Goal: Task Accomplishment & Management: Manage account settings

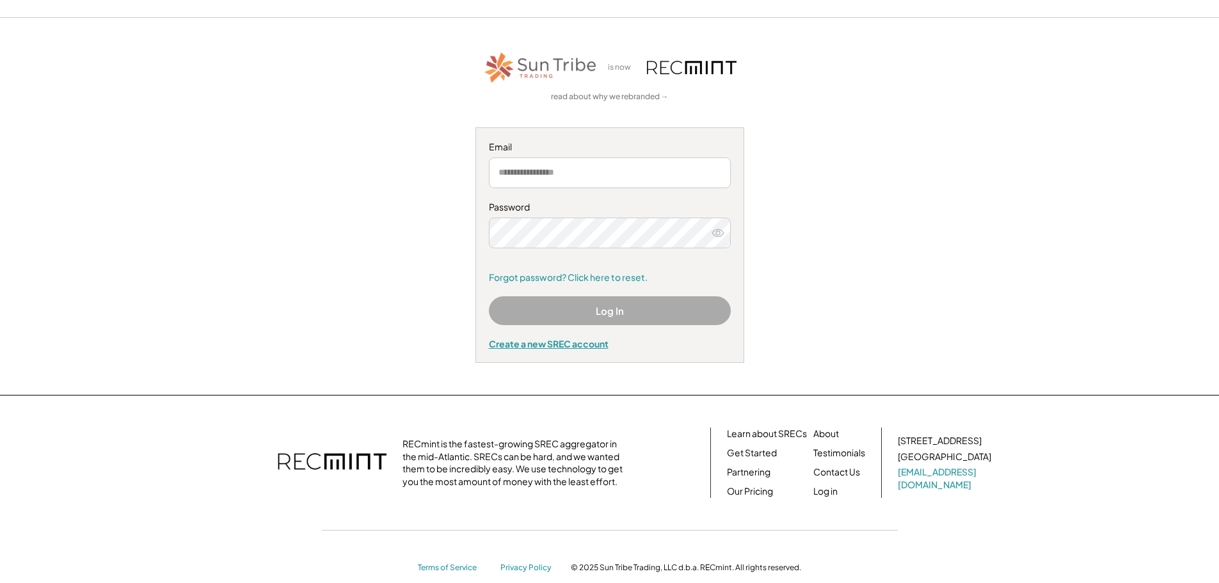
click at [532, 342] on div "Create a new SREC account" at bounding box center [610, 344] width 242 height 12
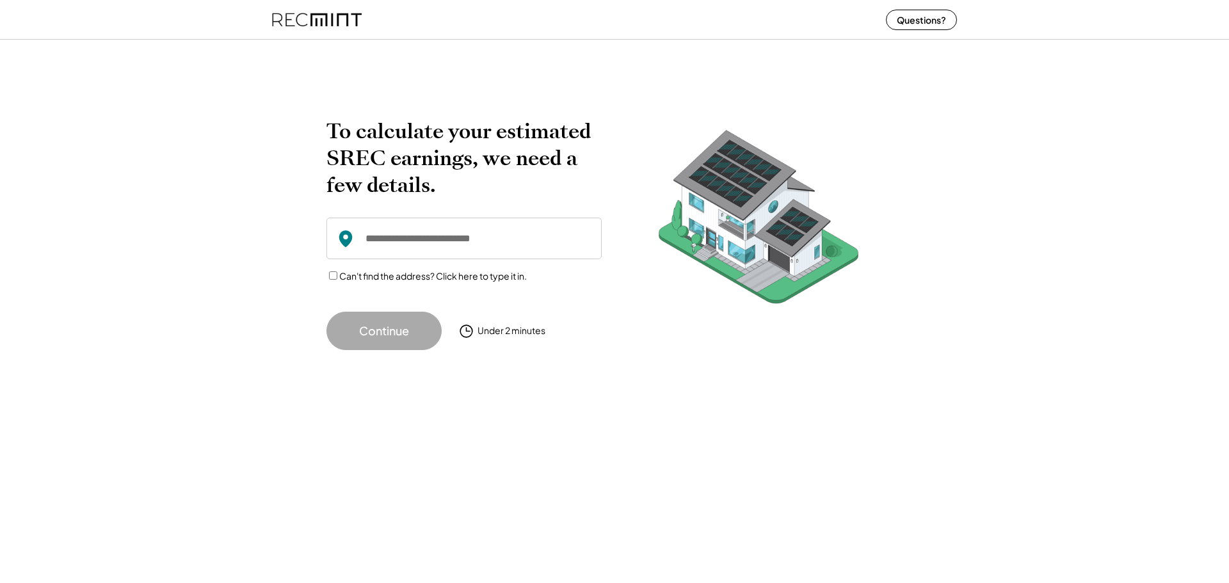
click at [472, 240] on input "input" at bounding box center [463, 239] width 275 height 42
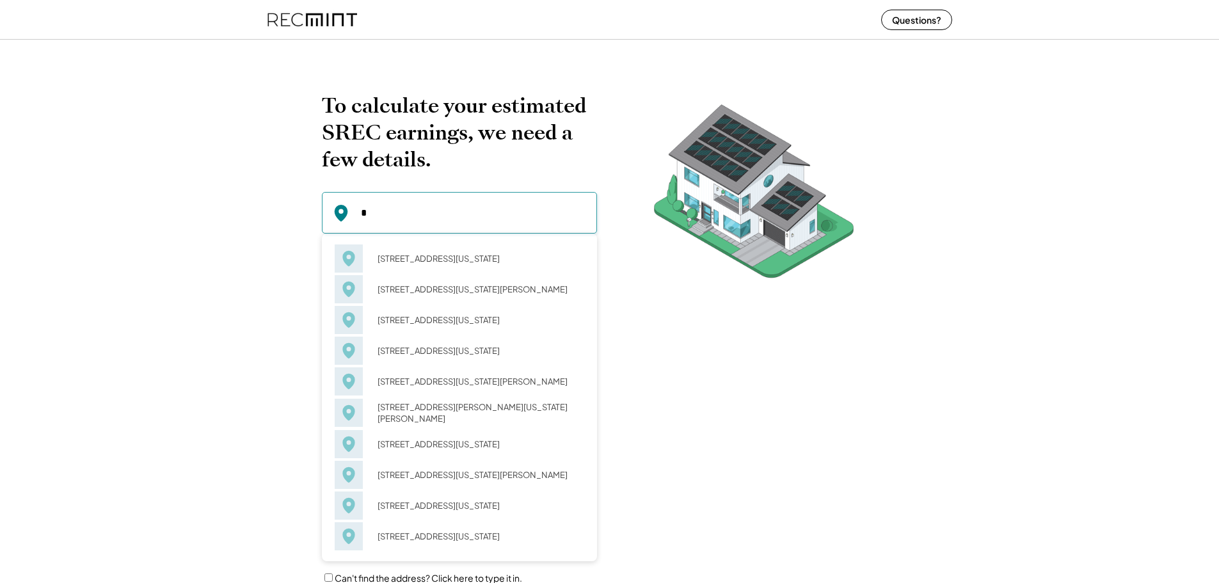
type input "*"
click at [160, 123] on div "To calculate your estimated SREC earnings, we need a few details. 4 Constitutio…" at bounding box center [609, 350] width 1219 height 630
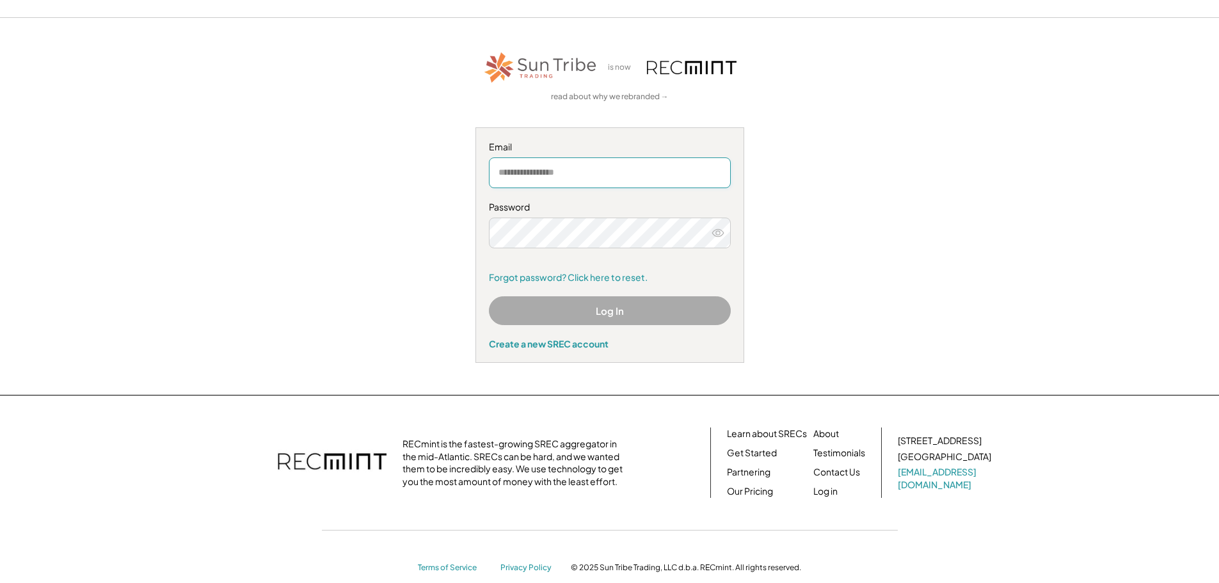
click at [539, 175] on input "email" at bounding box center [610, 172] width 242 height 31
type input "**********"
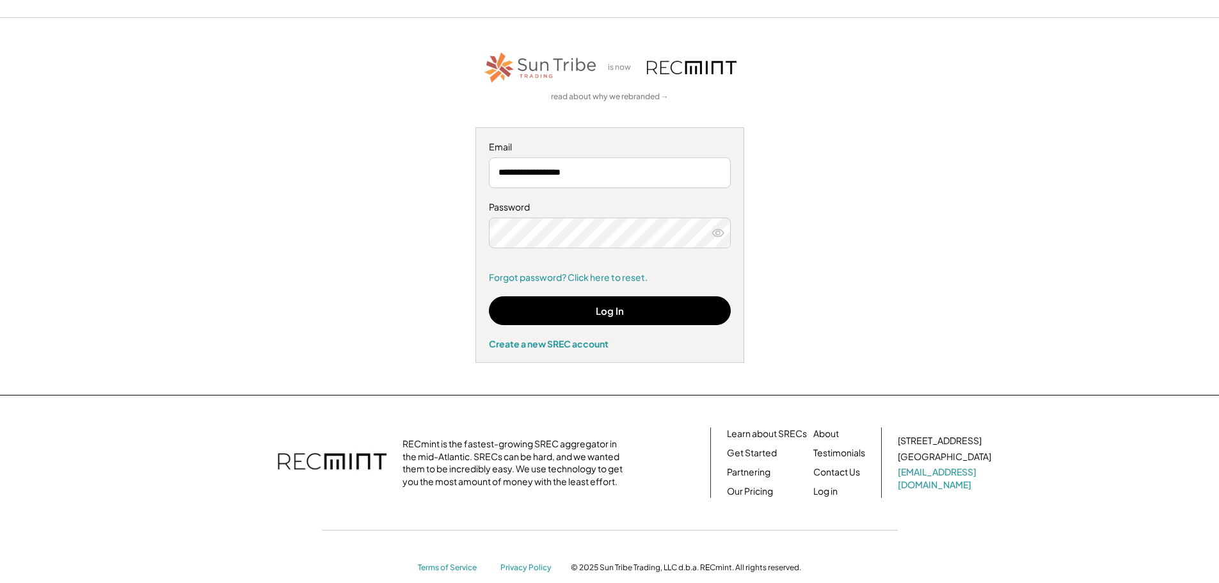
click at [721, 236] on icon at bounding box center [718, 233] width 13 height 13
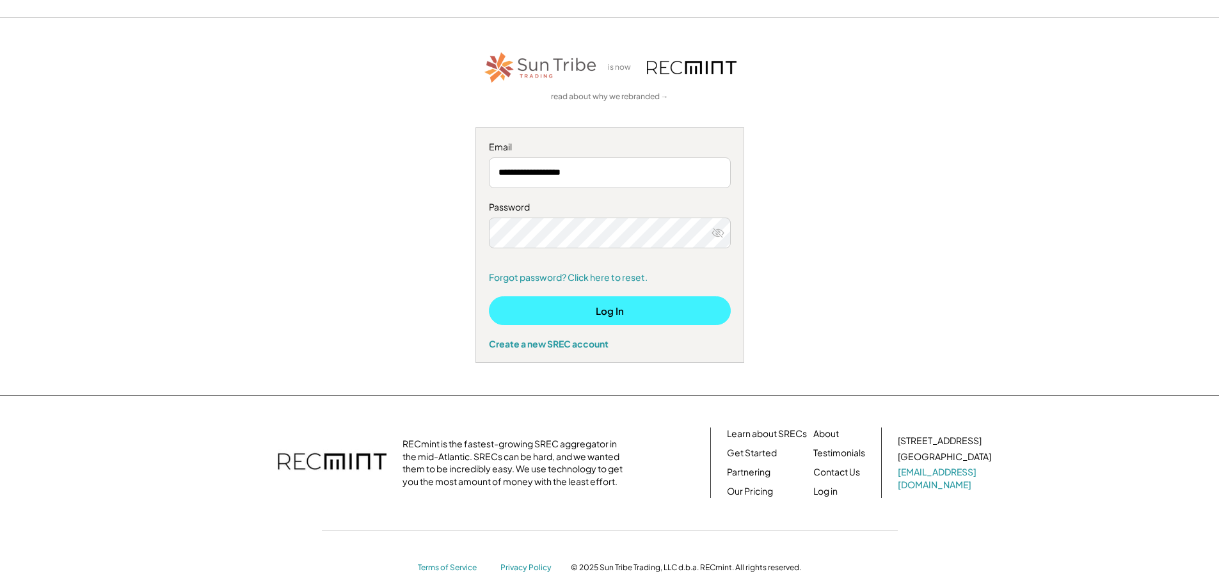
click at [652, 306] on button "Log In" at bounding box center [610, 310] width 242 height 29
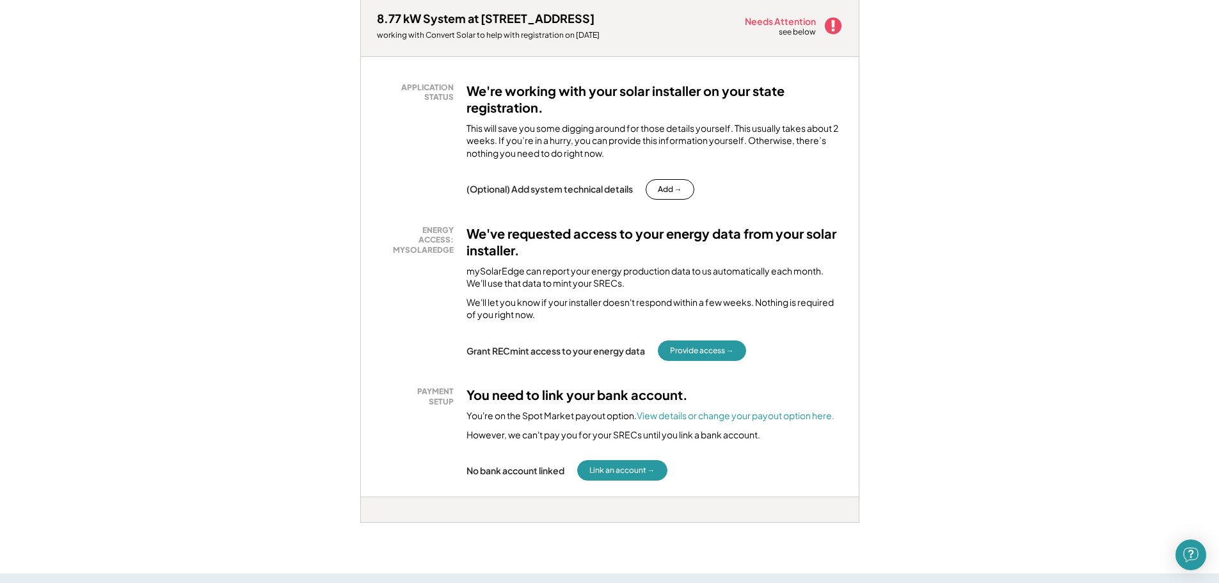
scroll to position [200, 0]
click at [697, 342] on button "Provide access →" at bounding box center [702, 349] width 88 height 20
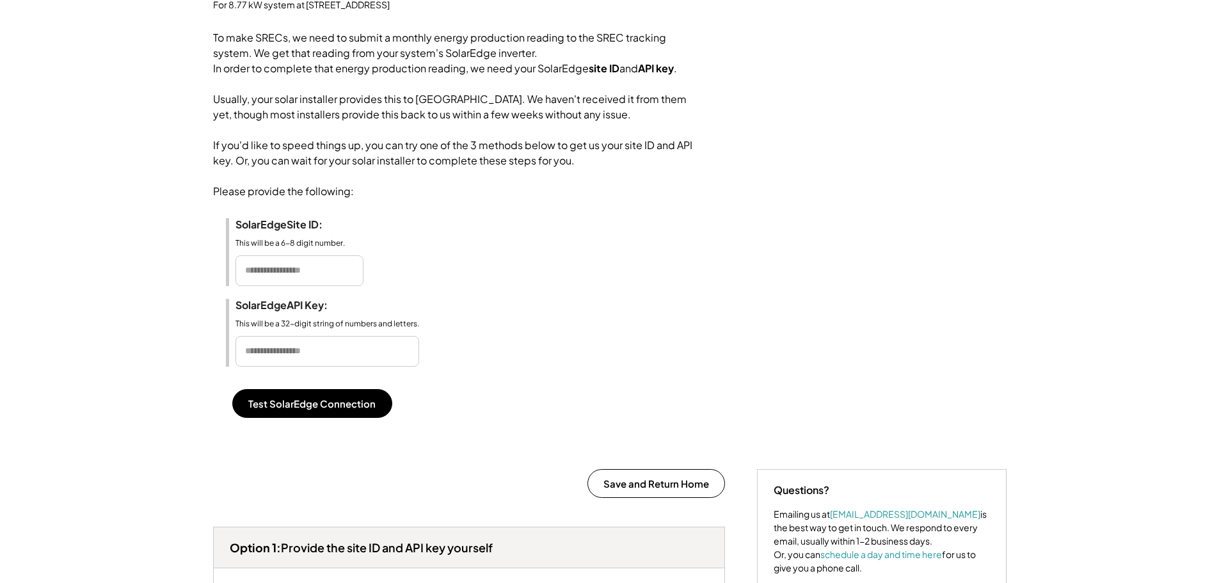
scroll to position [129, 0]
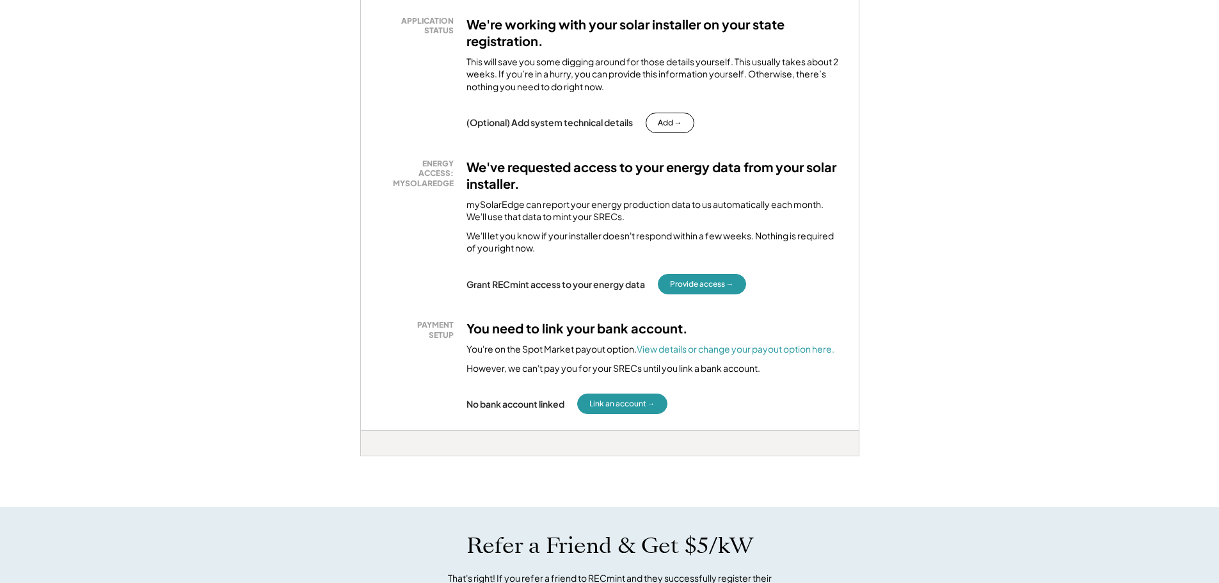
scroll to position [265, 0]
click at [614, 402] on button "Link an account →" at bounding box center [622, 404] width 90 height 20
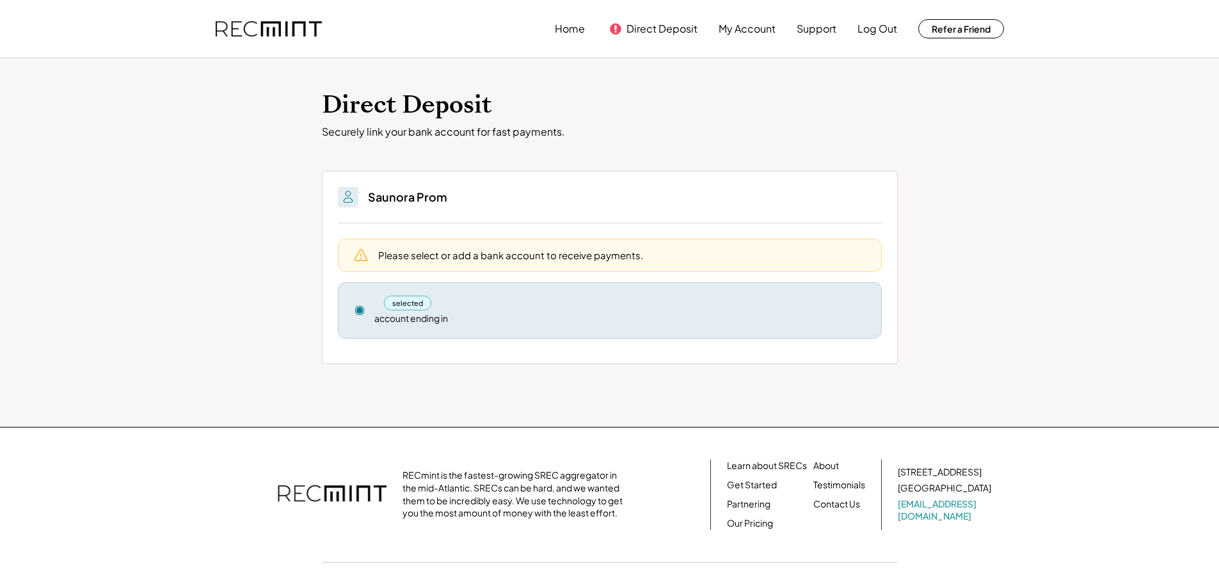
click at [445, 310] on div "selected" at bounding box center [619, 303] width 491 height 15
click at [479, 253] on div "Please select or add a bank account to receive payments." at bounding box center [510, 254] width 265 height 13
click at [665, 29] on button "Direct Deposit" at bounding box center [661, 29] width 71 height 26
click at [360, 310] on use at bounding box center [359, 310] width 9 height 9
click at [399, 301] on div "selected" at bounding box center [408, 303] width 48 height 15
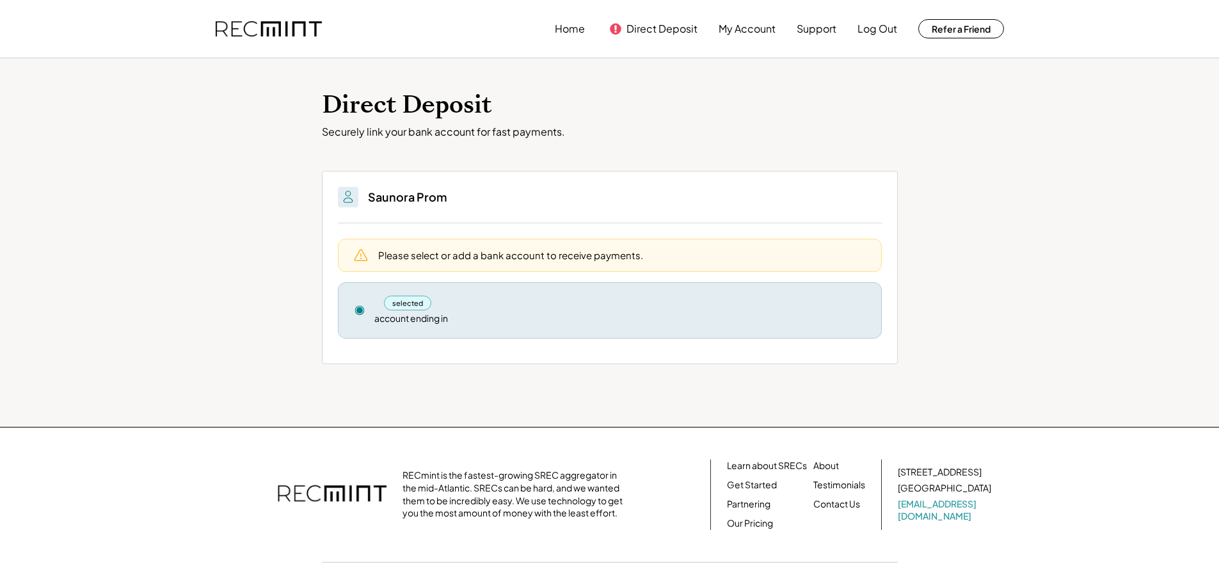
click at [347, 192] on img at bounding box center [347, 196] width 15 height 15
click at [748, 28] on button "My Account" at bounding box center [747, 29] width 57 height 26
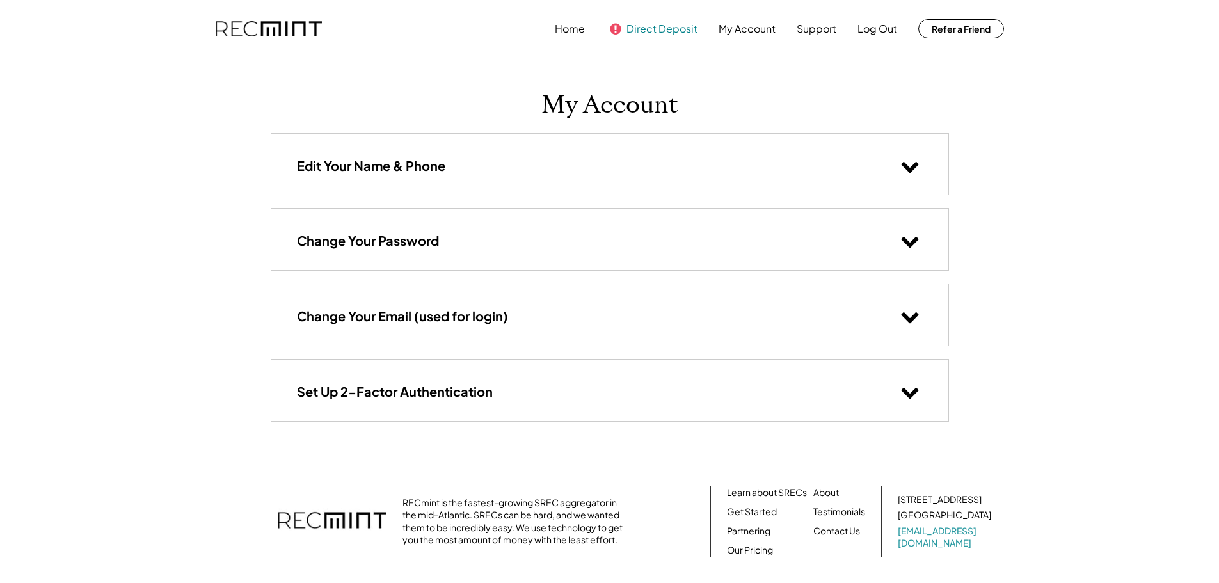
click at [655, 24] on button "Direct Deposit" at bounding box center [661, 29] width 71 height 26
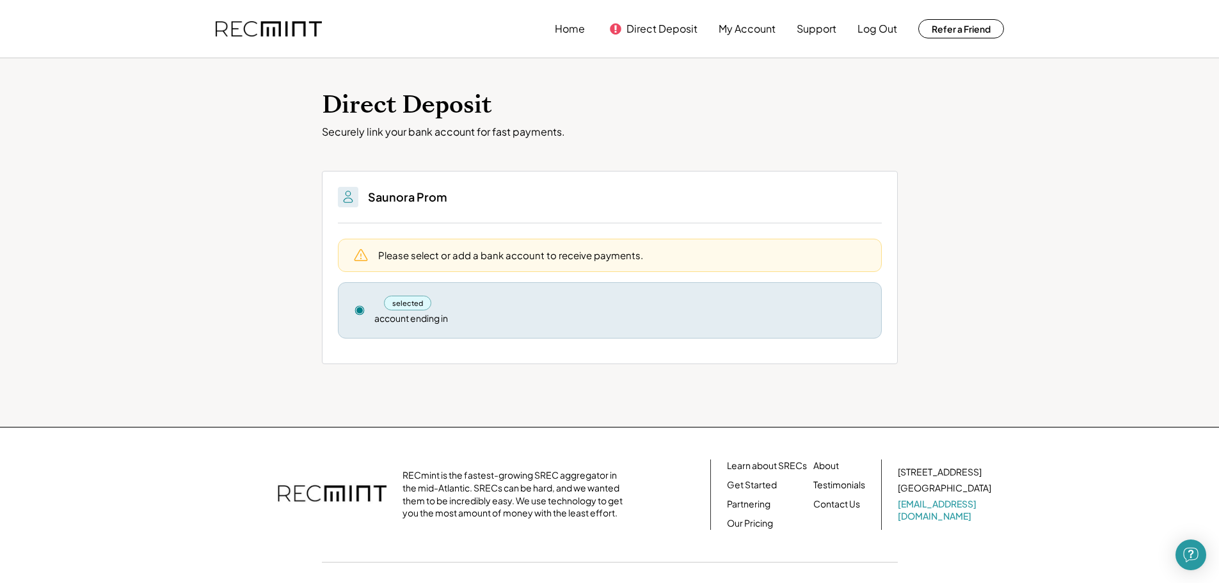
click at [360, 310] on use at bounding box center [359, 310] width 9 height 9
click at [362, 322] on div "selected account ending in Remove" at bounding box center [610, 310] width 544 height 56
click at [570, 26] on button "Home" at bounding box center [570, 29] width 30 height 26
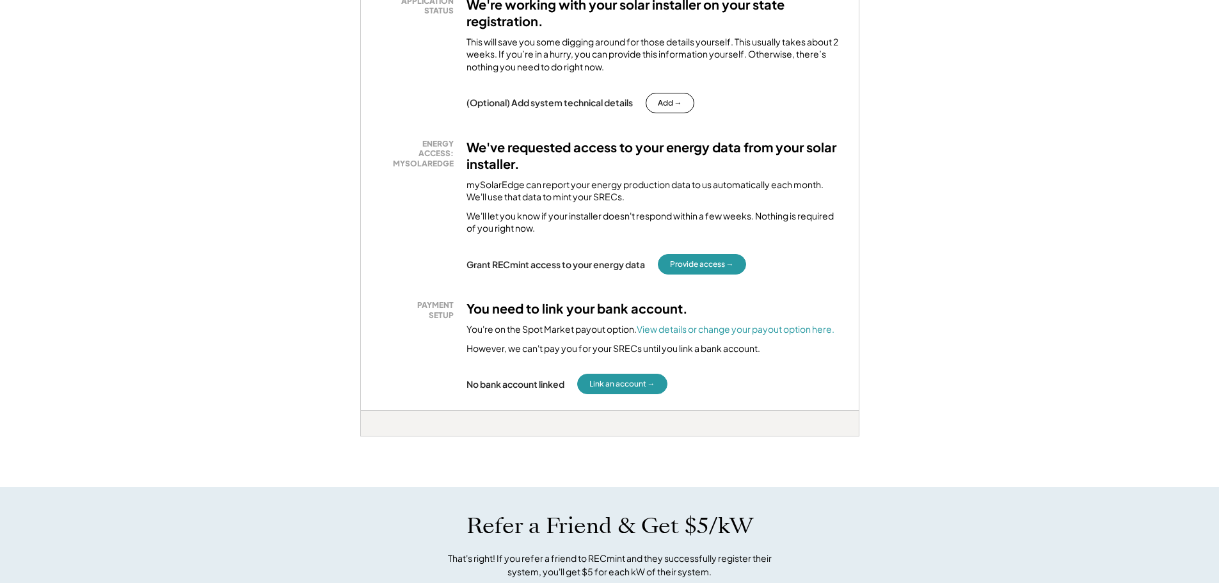
scroll to position [286, 0]
click at [615, 379] on button "Link an account →" at bounding box center [622, 383] width 90 height 20
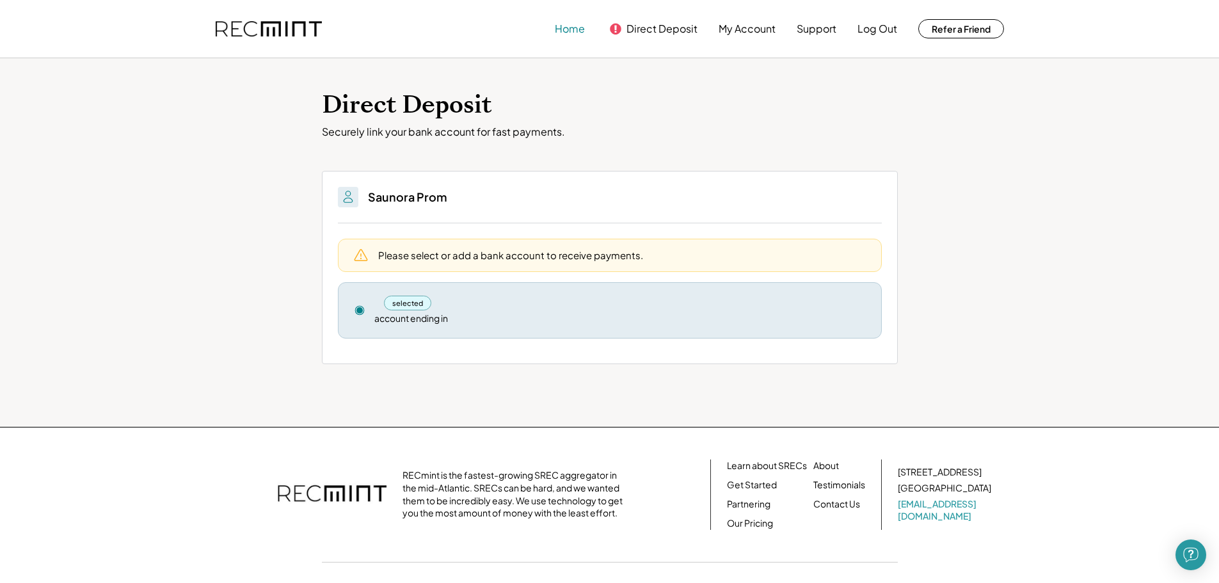
click at [567, 29] on button "Home" at bounding box center [570, 29] width 30 height 26
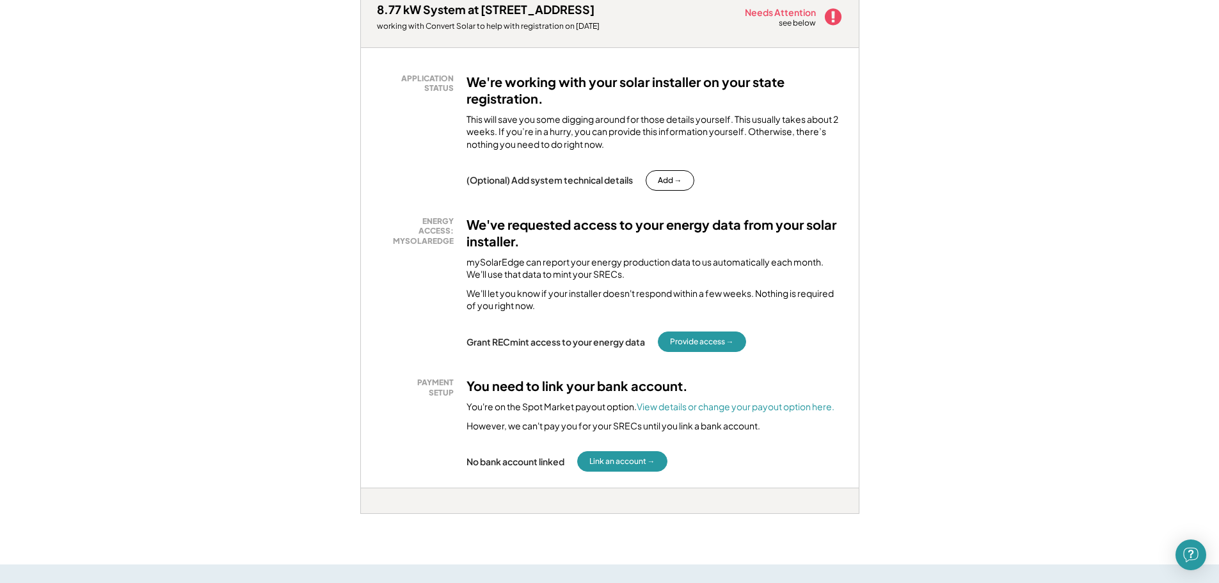
scroll to position [209, 0]
click at [668, 406] on font "View details or change your payout option here." at bounding box center [736, 405] width 198 height 12
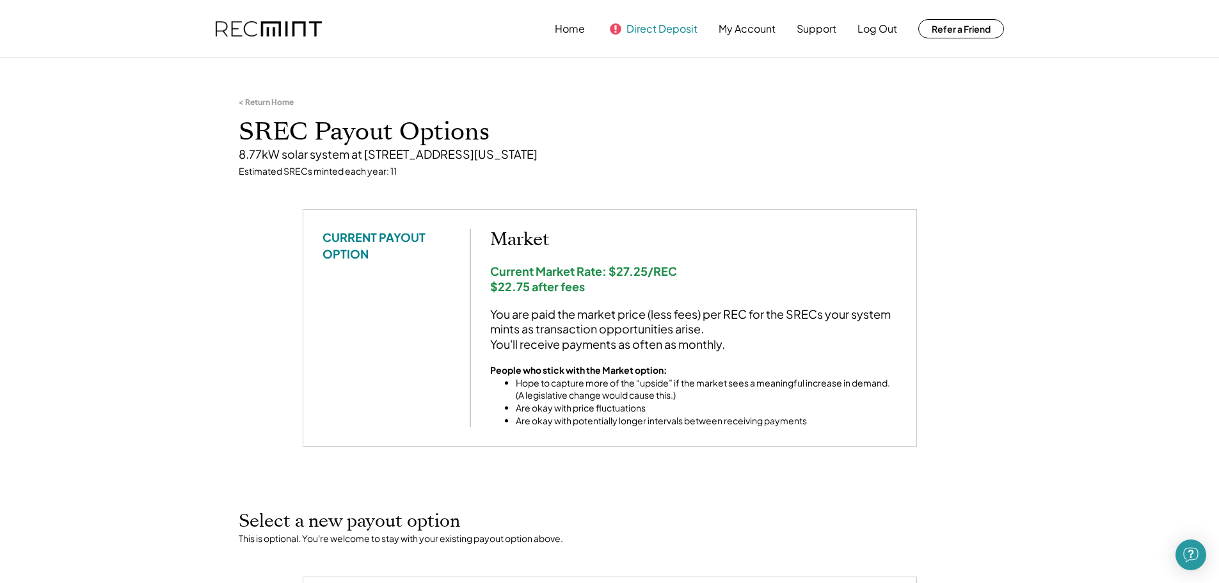
click at [641, 30] on button "Direct Deposit" at bounding box center [661, 29] width 71 height 26
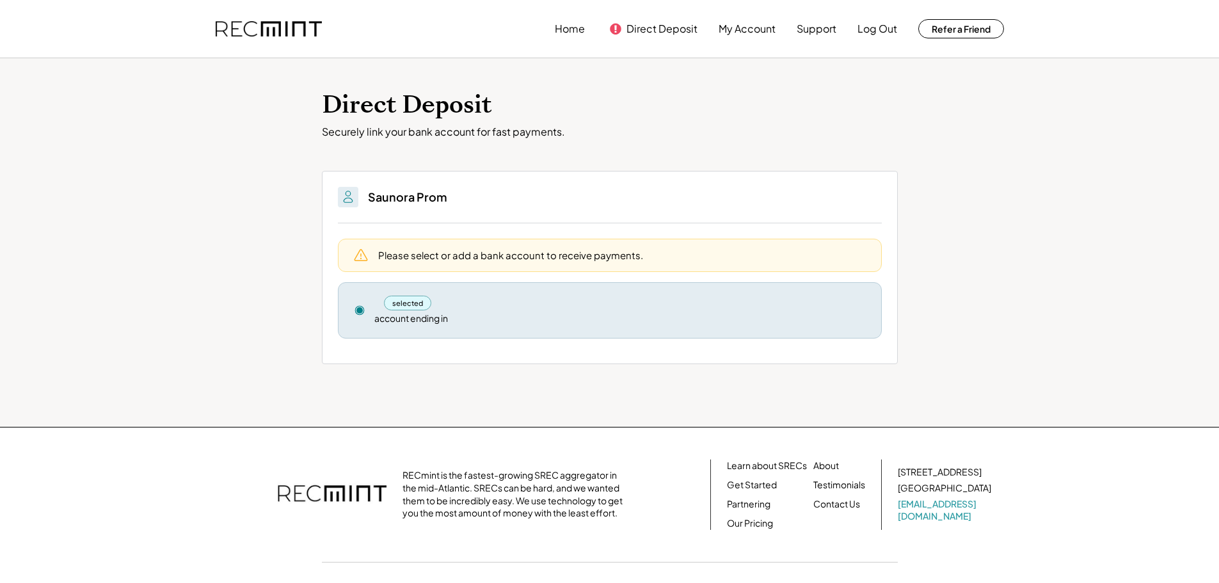
click at [518, 261] on div "Please select or add a bank account to receive payments." at bounding box center [510, 254] width 265 height 13
click at [360, 308] on use at bounding box center [359, 310] width 9 height 9
click at [386, 318] on div "account ending in" at bounding box center [411, 318] width 74 height 13
click at [399, 304] on div "selected" at bounding box center [408, 303] width 48 height 15
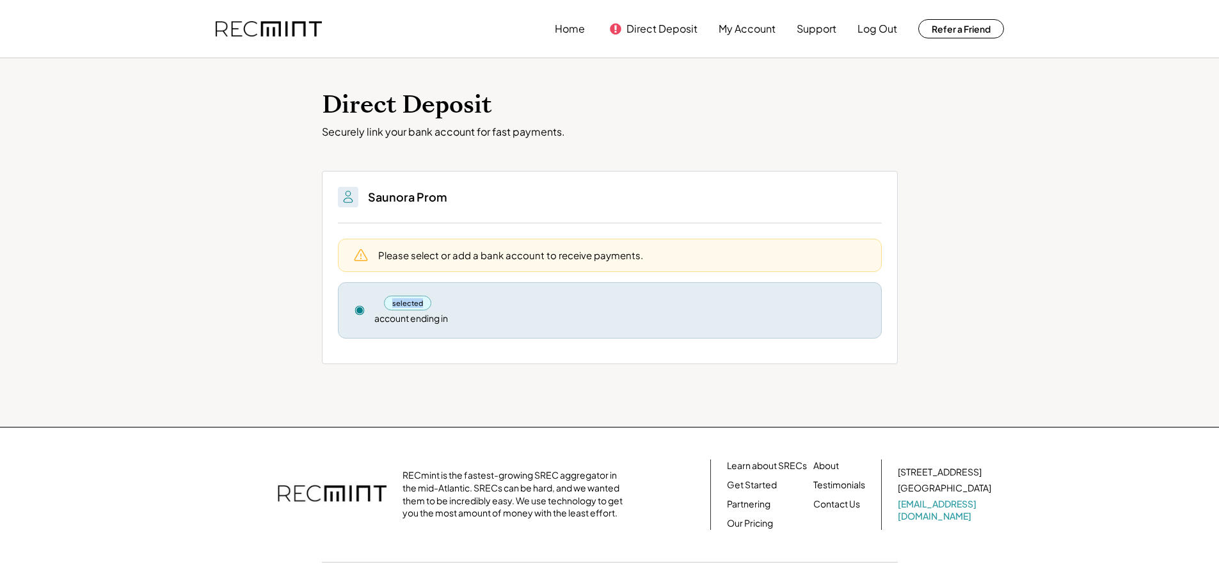
click at [399, 304] on div "selected" at bounding box center [408, 303] width 48 height 15
click at [354, 198] on img at bounding box center [347, 196] width 15 height 15
click at [763, 28] on button "My Account" at bounding box center [747, 29] width 57 height 26
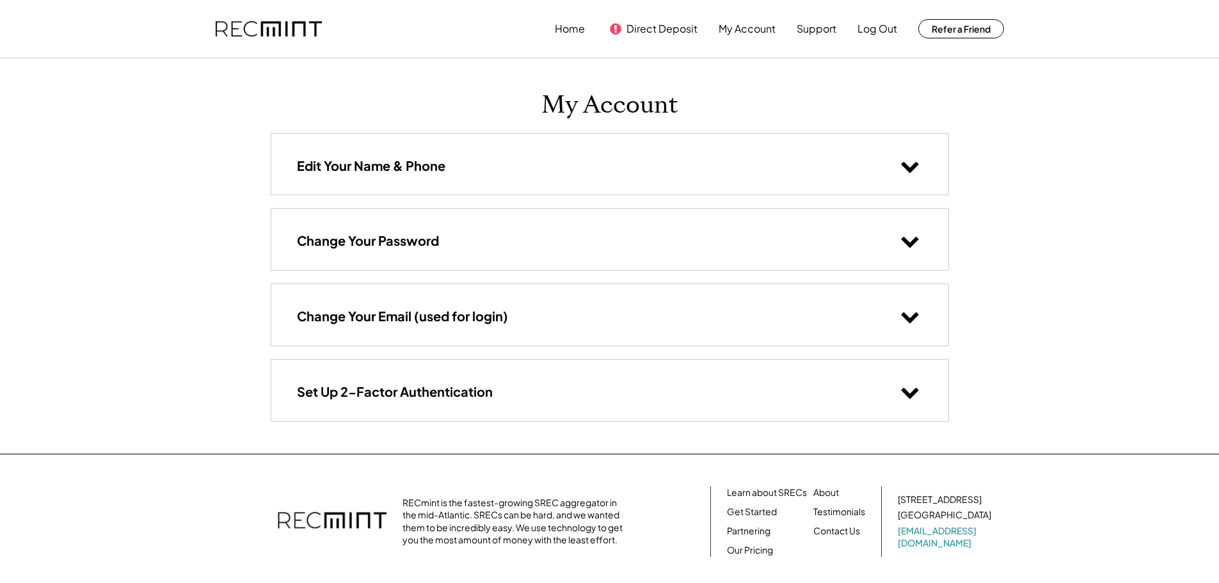
click at [721, 389] on div "Set Up 2-Factor Authentication" at bounding box center [609, 390] width 677 height 61
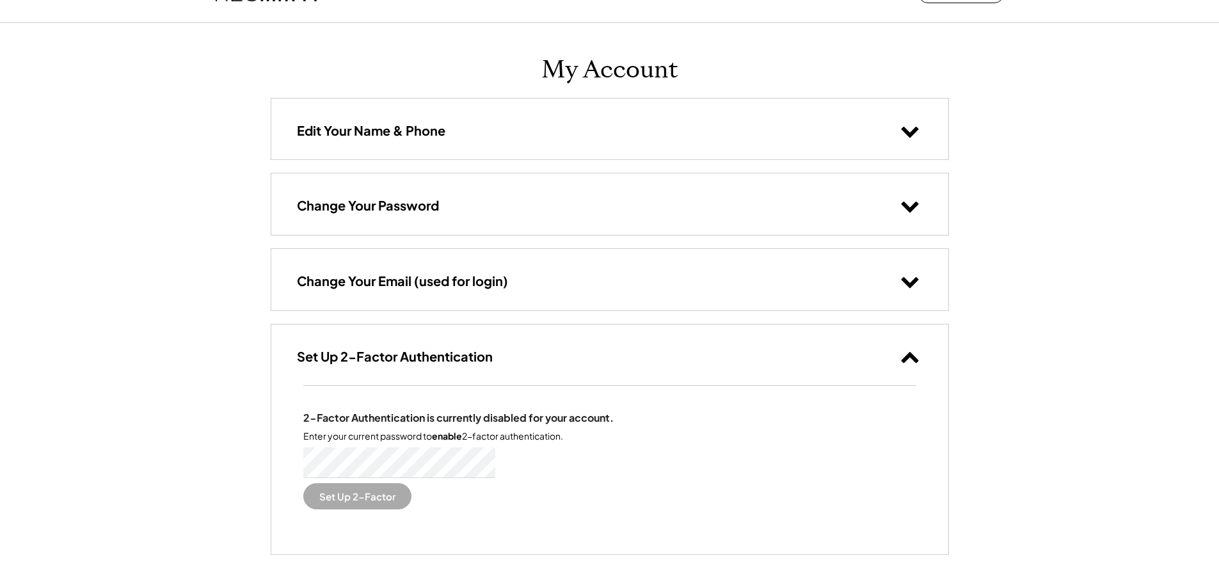
scroll to position [38, 0]
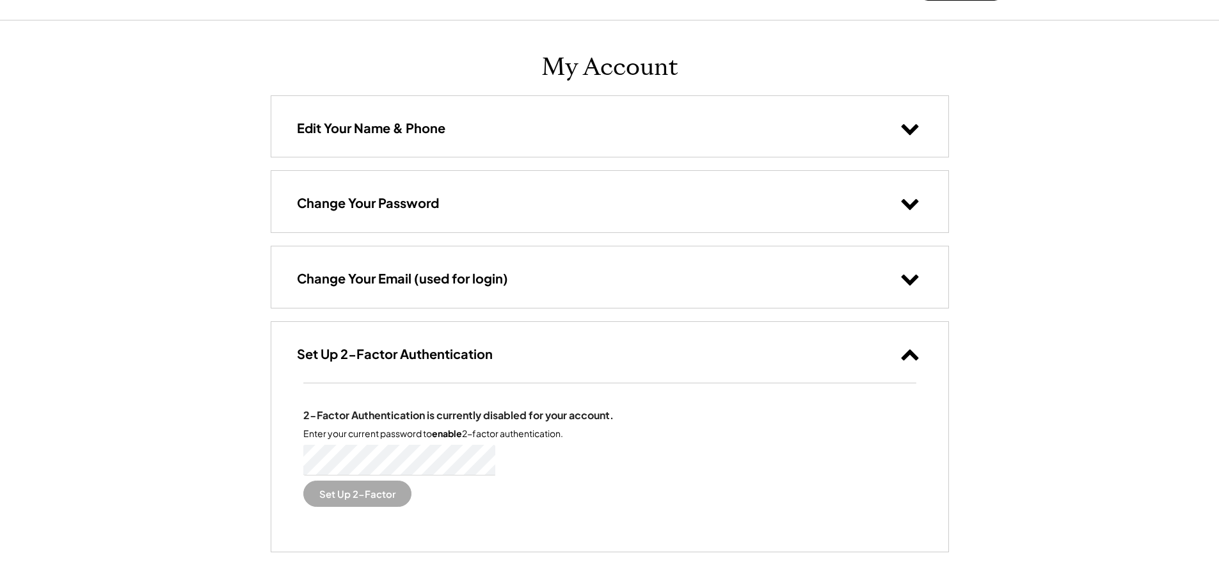
click at [365, 497] on button "Set Up 2-Factor" at bounding box center [357, 494] width 108 height 26
click at [333, 497] on button "Set Up 2-Factor" at bounding box center [357, 494] width 108 height 26
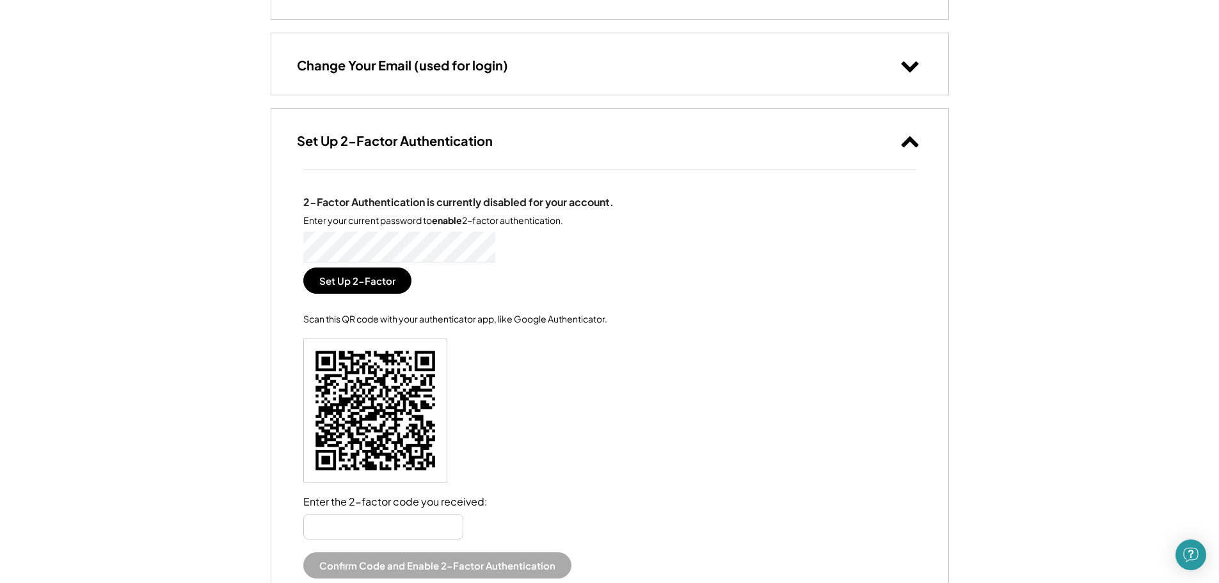
scroll to position [251, 0]
click at [429, 526] on input "input" at bounding box center [383, 526] width 160 height 26
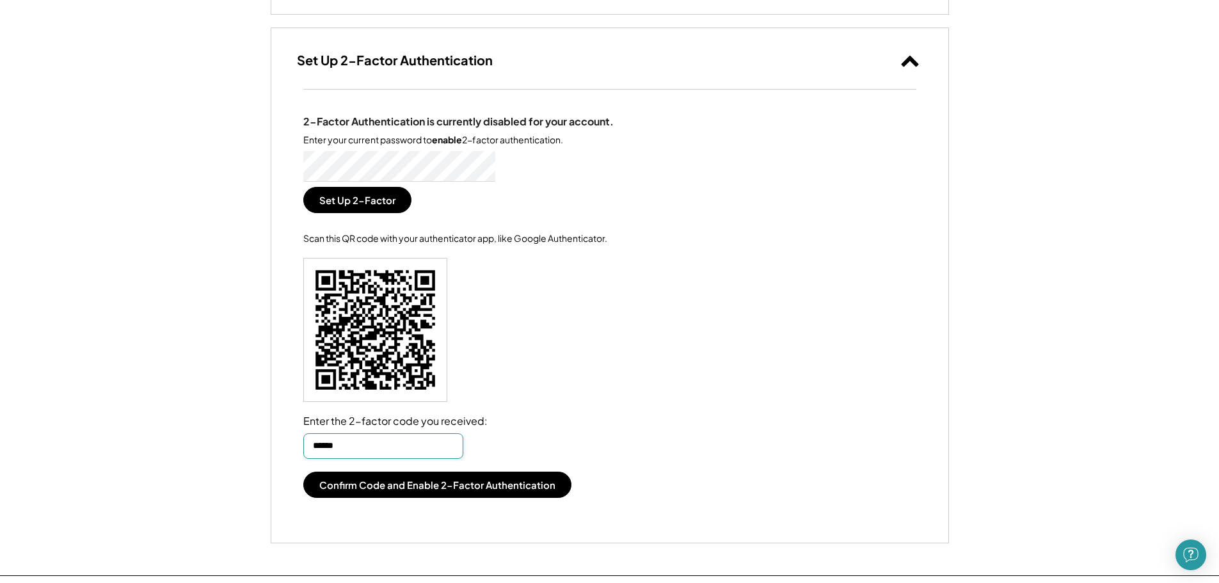
scroll to position [332, 0]
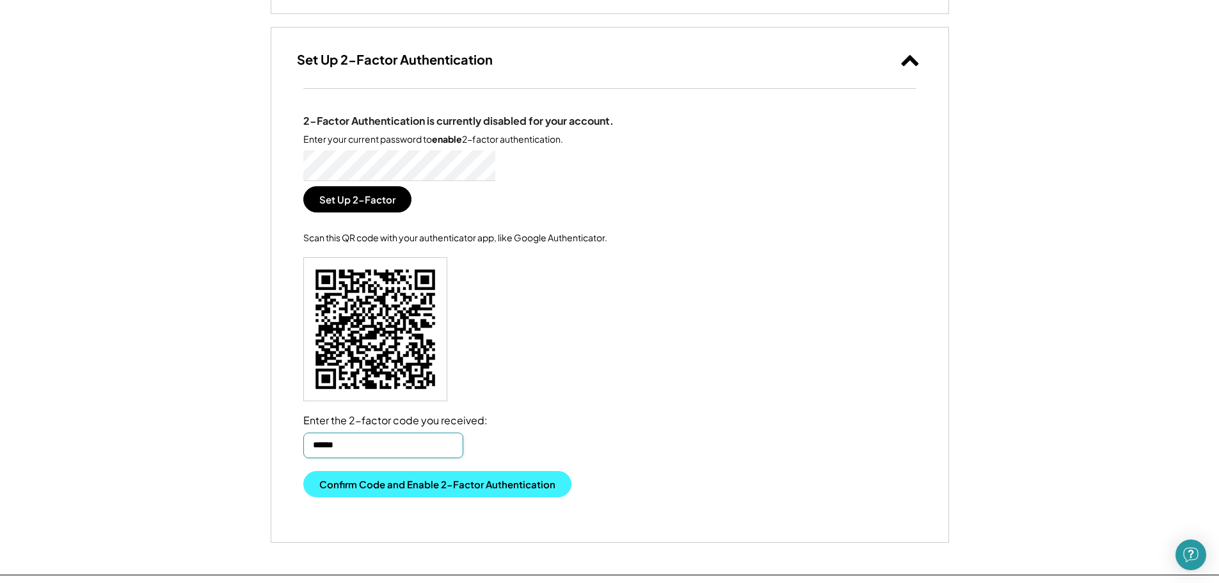
type input "******"
click at [474, 473] on button "Confirm Code and Enable 2-Factor Authentication" at bounding box center [437, 484] width 268 height 26
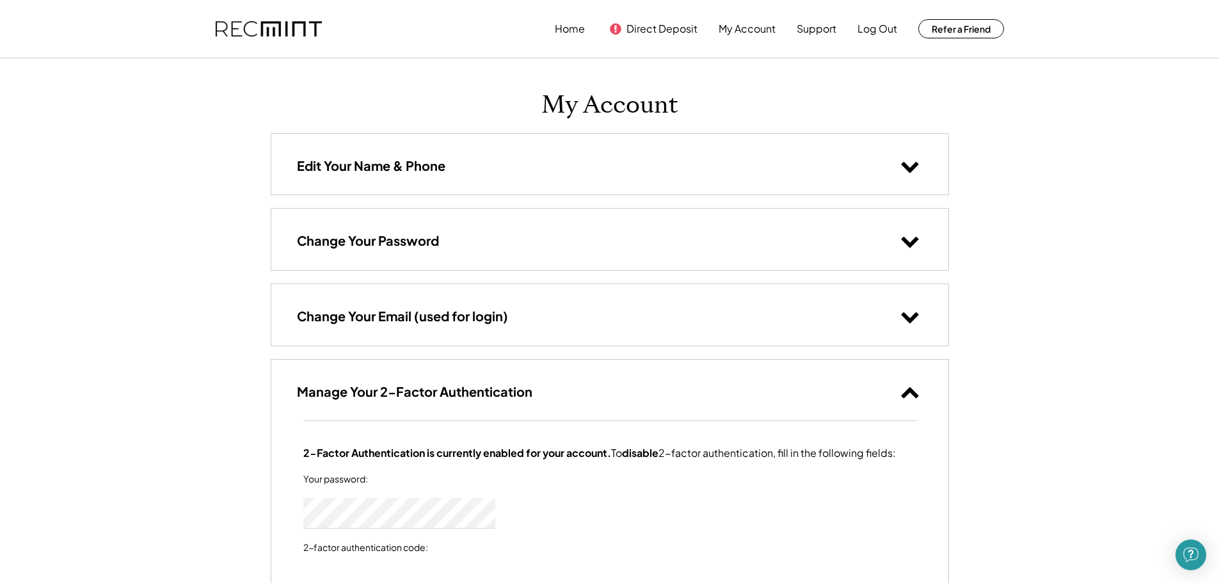
click at [595, 163] on div "Edit Your Name & Phone" at bounding box center [609, 164] width 677 height 61
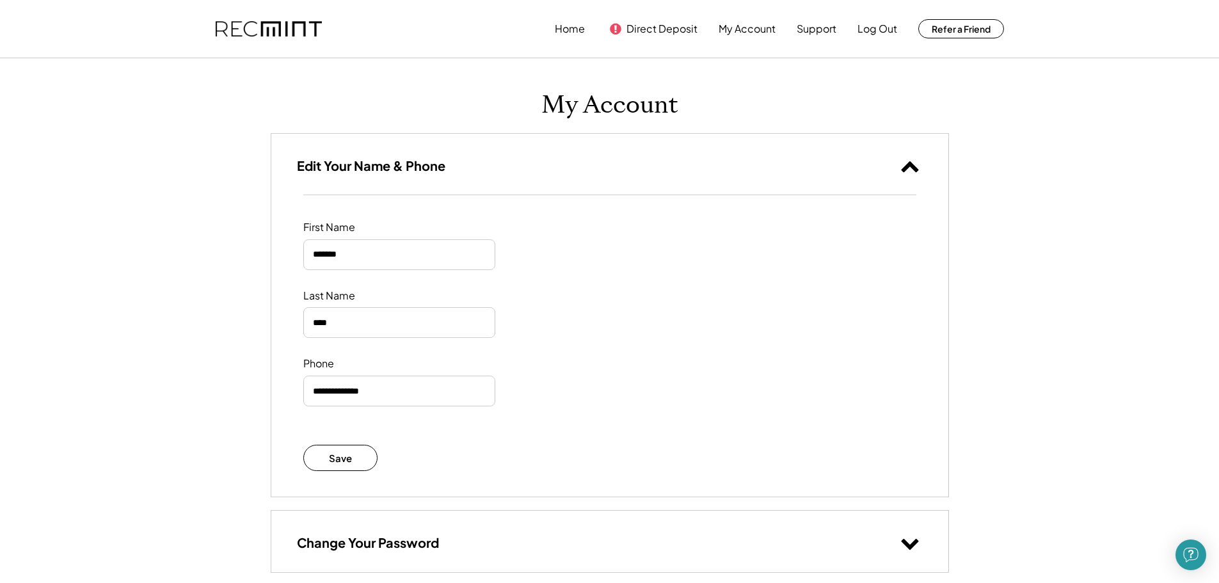
click at [619, 33] on use at bounding box center [616, 29] width 12 height 12
click at [641, 26] on button "Direct Deposit" at bounding box center [661, 29] width 71 height 26
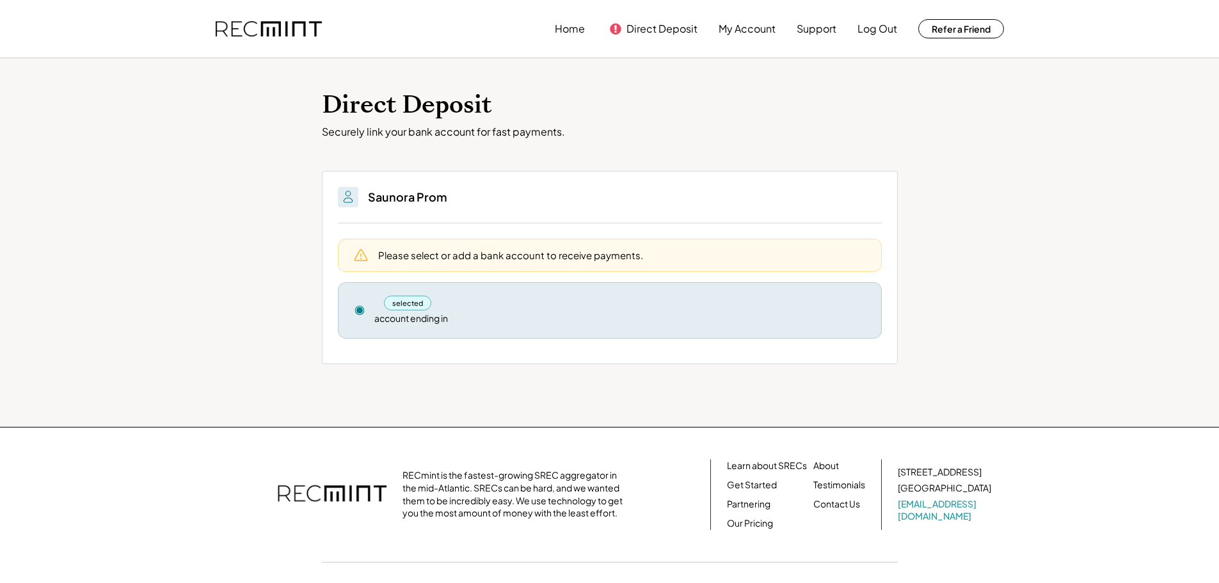
click at [395, 198] on h3 "Saunora Prom" at bounding box center [407, 196] width 79 height 15
click at [394, 260] on div "Please select or add a bank account to receive payments." at bounding box center [510, 254] width 265 height 13
click at [360, 306] on icon at bounding box center [360, 311] width 12 height 12
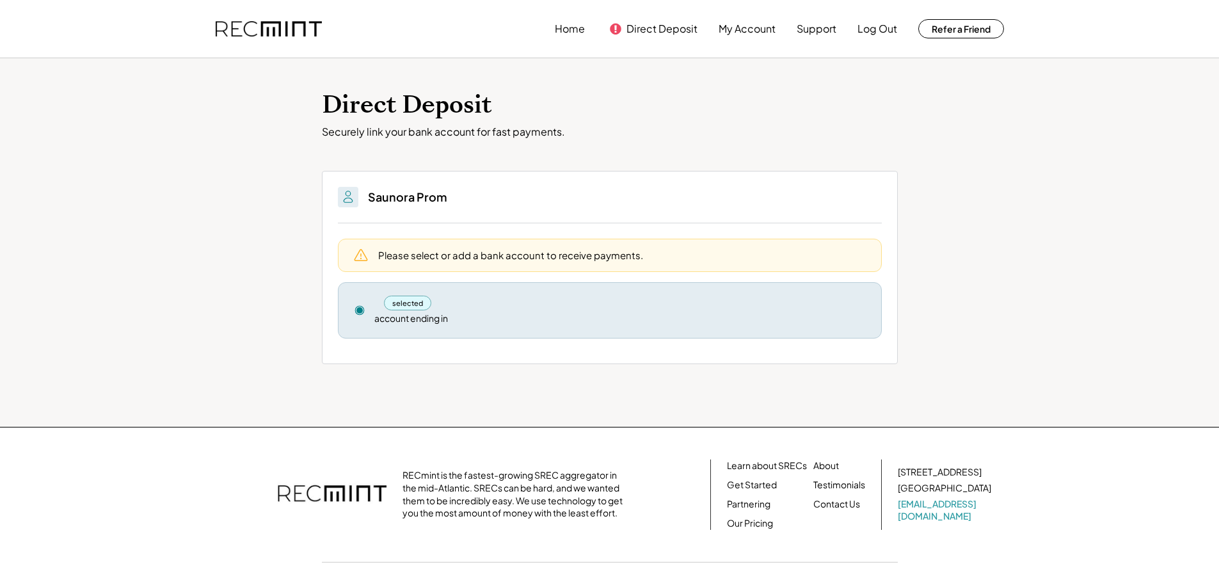
click at [361, 312] on use at bounding box center [359, 310] width 9 height 9
click at [397, 305] on div "selected" at bounding box center [408, 303] width 48 height 15
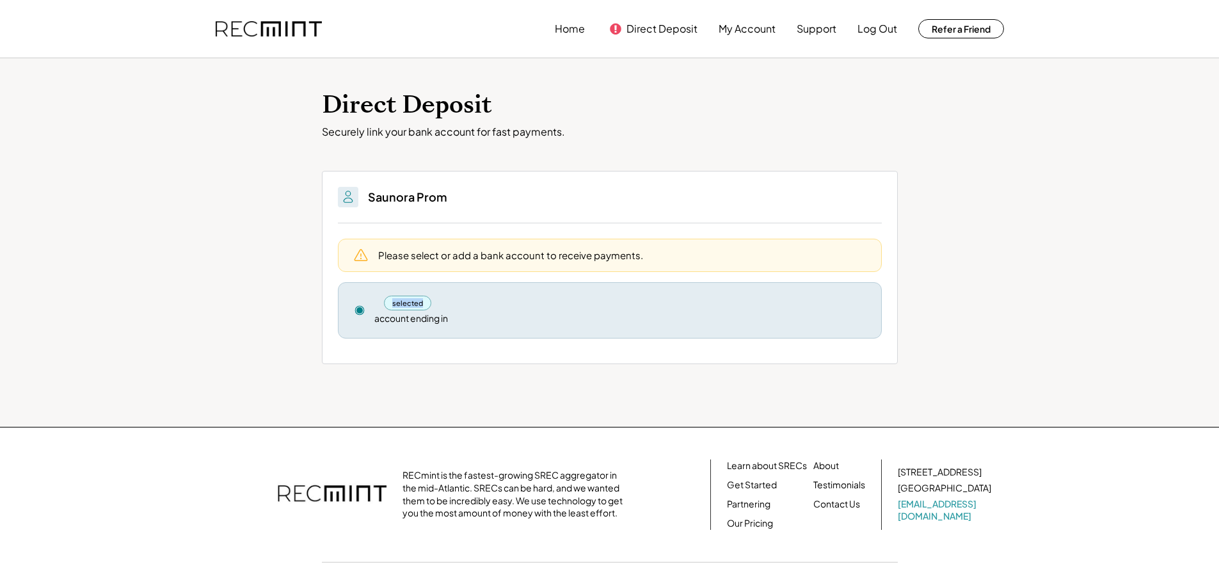
click at [397, 305] on div "selected" at bounding box center [408, 303] width 48 height 15
click at [426, 314] on div "account ending in" at bounding box center [411, 318] width 74 height 13
drag, startPoint x: 848, startPoint y: 324, endPoint x: 816, endPoint y: 315, distance: 33.4
click at [816, 315] on div "selected account ending in" at bounding box center [619, 310] width 491 height 29
drag, startPoint x: 720, startPoint y: 308, endPoint x: 630, endPoint y: 308, distance: 90.9
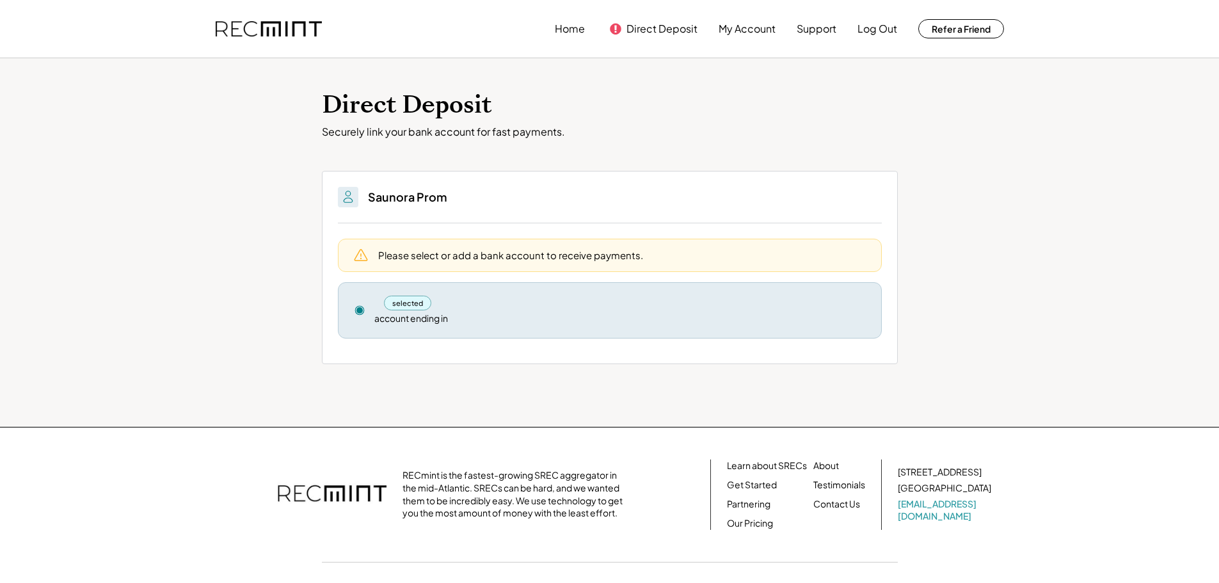
click at [630, 308] on div "selected" at bounding box center [619, 303] width 491 height 15
click at [510, 298] on div "selected" at bounding box center [619, 303] width 491 height 15
click at [447, 420] on div "Direct Deposit Securely link your bank account for fast payments. You'll be abl…" at bounding box center [609, 242] width 1219 height 369
click at [797, 29] on button "Support" at bounding box center [817, 29] width 40 height 26
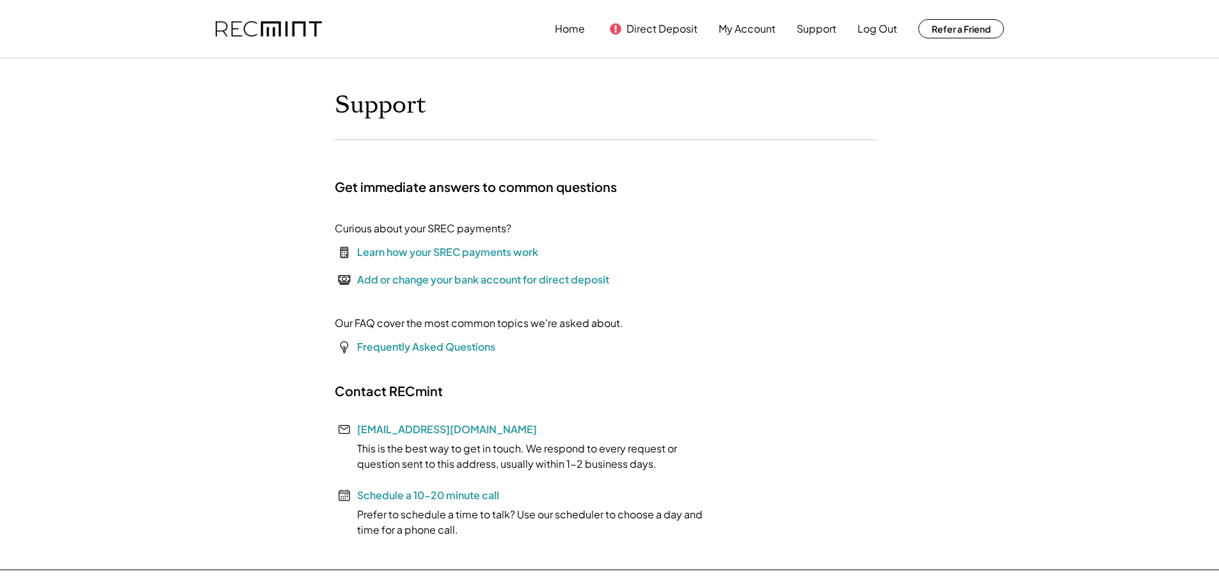
click at [440, 281] on div "Add or change your bank account for direct deposit" at bounding box center [483, 279] width 252 height 15
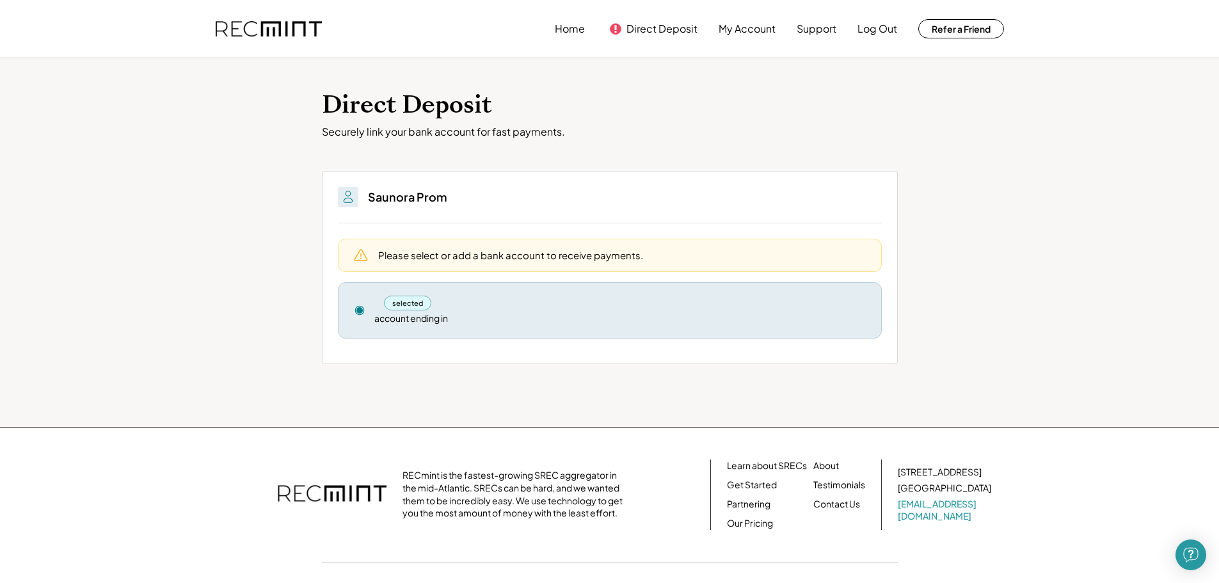
click at [417, 260] on div "Please select or add a bank account to receive payments." at bounding box center [510, 254] width 265 height 13
click at [411, 192] on h3 "Saunora Prom" at bounding box center [407, 196] width 79 height 15
click at [361, 322] on div "selected account ending in Remove" at bounding box center [610, 310] width 544 height 56
click at [361, 244] on button at bounding box center [361, 255] width 22 height 22
click at [347, 196] on img at bounding box center [347, 196] width 15 height 15
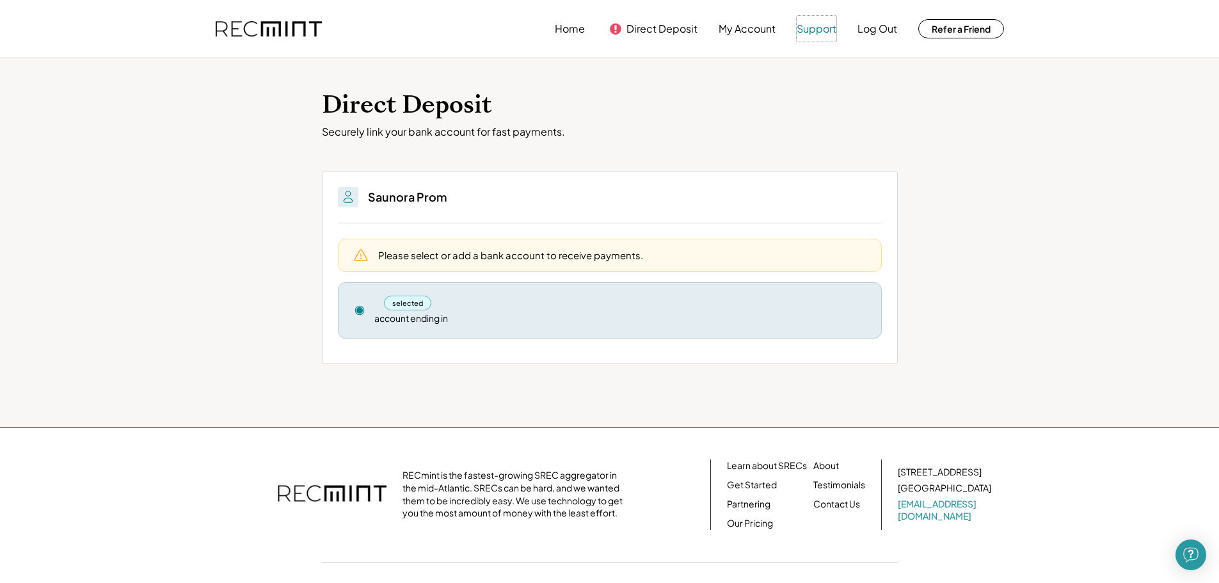
click at [827, 28] on button "Support" at bounding box center [817, 29] width 40 height 26
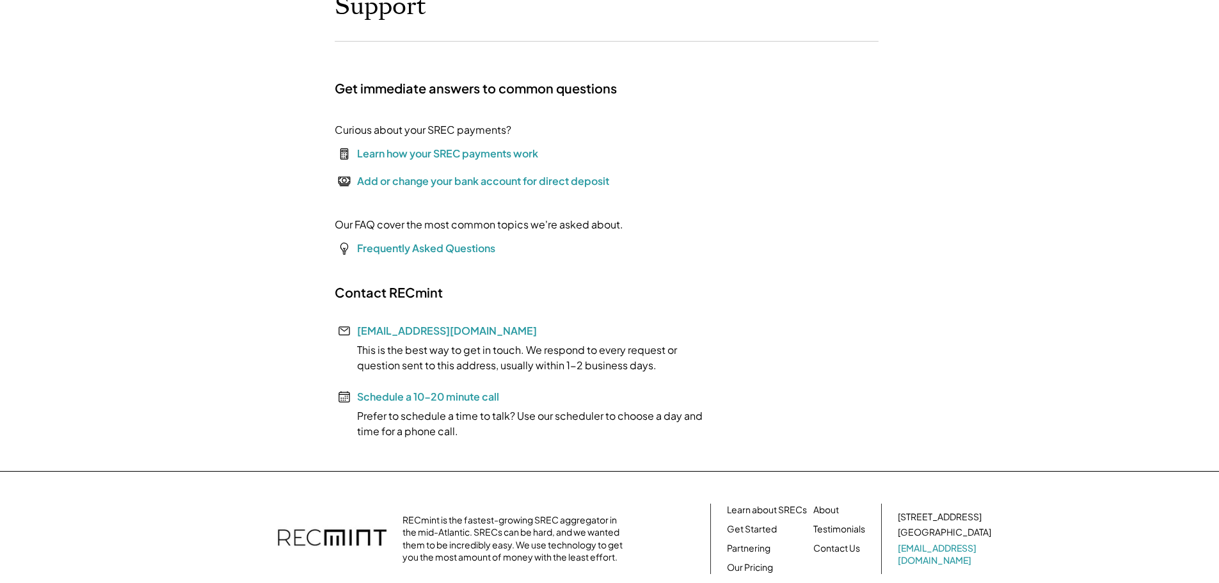
scroll to position [102, 0]
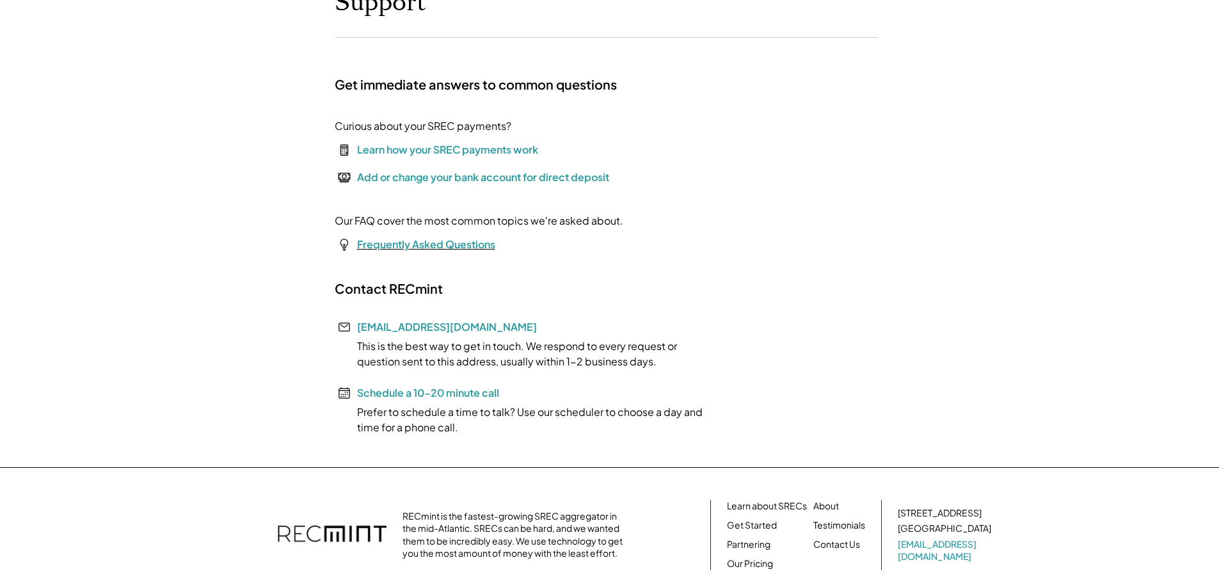
click at [375, 243] on font "Frequently Asked Questions" at bounding box center [426, 243] width 138 height 13
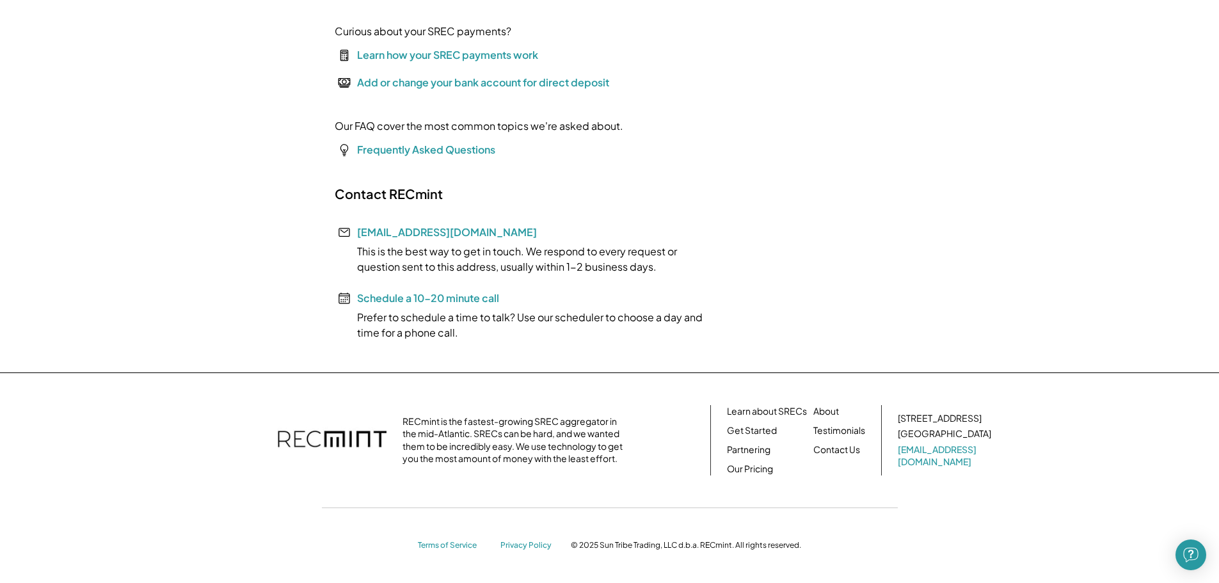
scroll to position [0, 0]
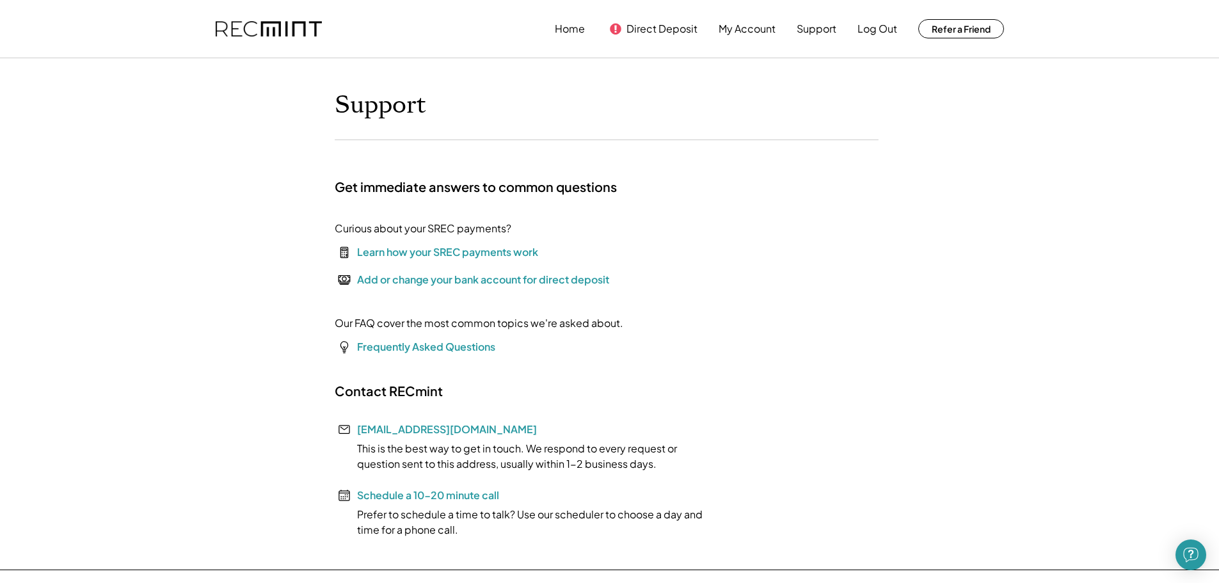
click at [362, 278] on div "Add or change your bank account for direct deposit" at bounding box center [483, 279] width 252 height 15
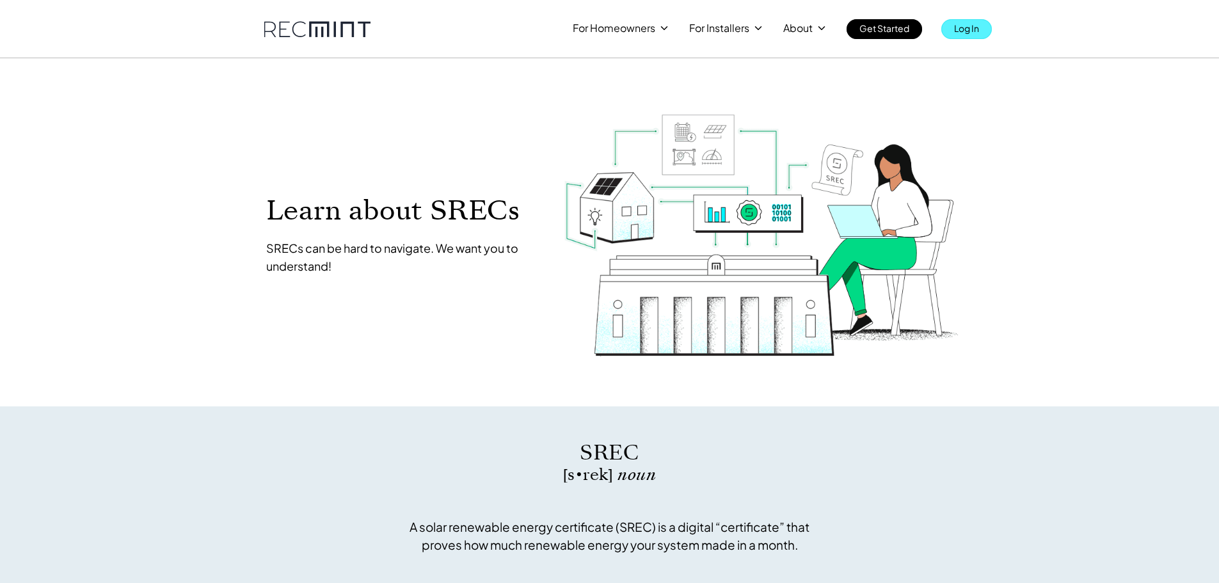
click at [971, 33] on p "Log In" at bounding box center [966, 28] width 25 height 18
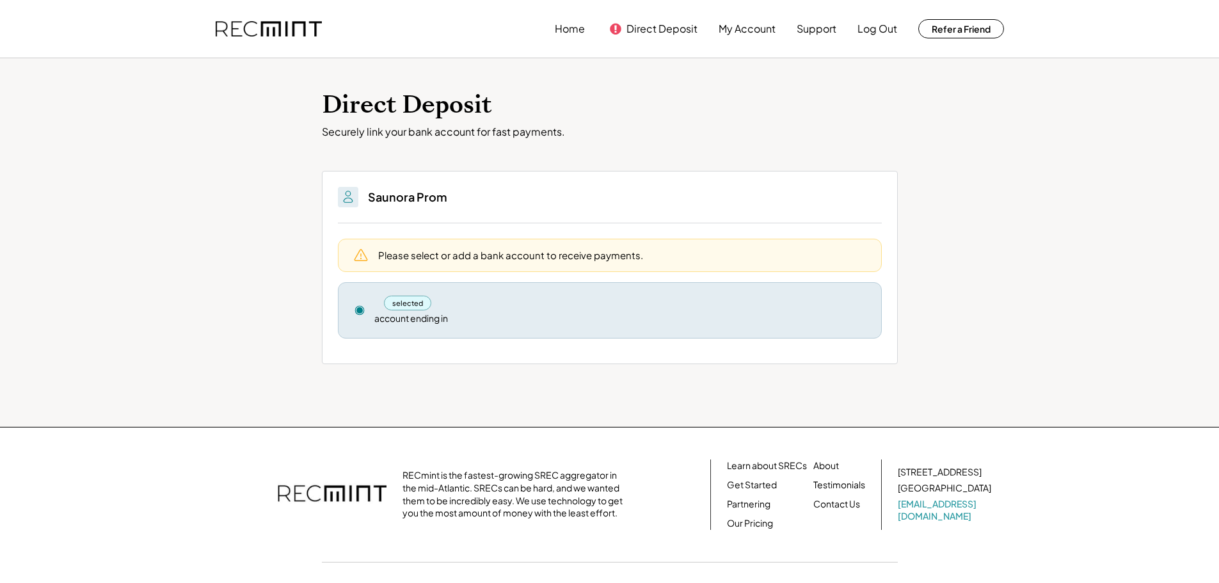
click at [745, 321] on div "selected account ending in" at bounding box center [619, 310] width 491 height 29
click at [609, 253] on div "Please select or add a bank account to receive payments." at bounding box center [510, 254] width 265 height 13
click at [445, 195] on h3 "Saunora Prom" at bounding box center [407, 196] width 79 height 15
click at [366, 76] on div "Direct Deposit Securely link your bank account for fast payments. You'll be abl…" at bounding box center [609, 242] width 1219 height 369
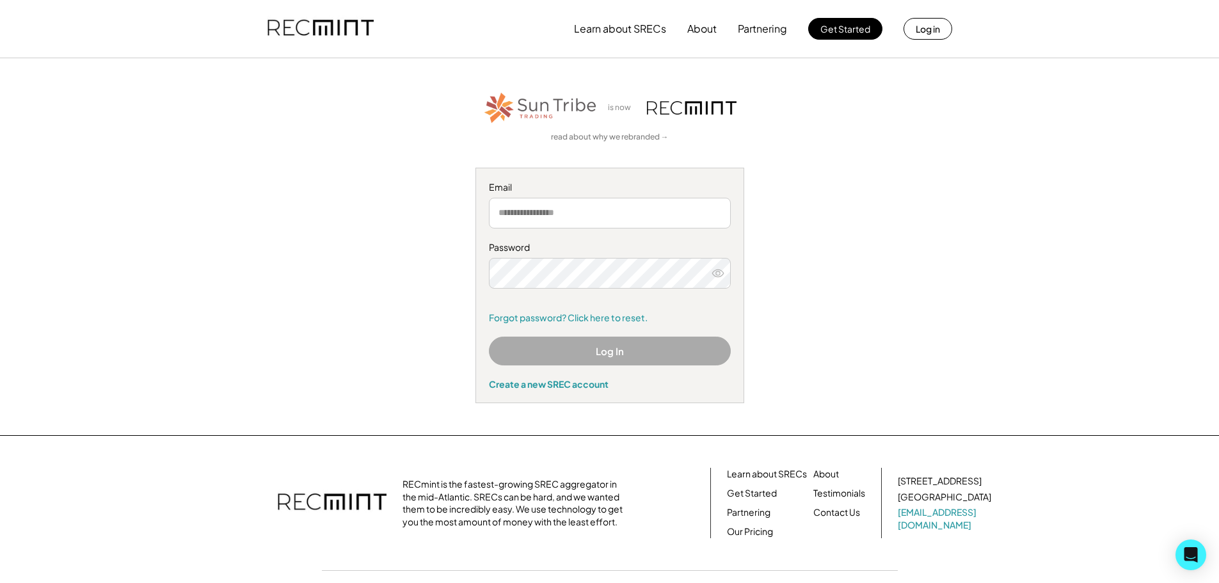
click at [516, 212] on input "email" at bounding box center [610, 213] width 242 height 31
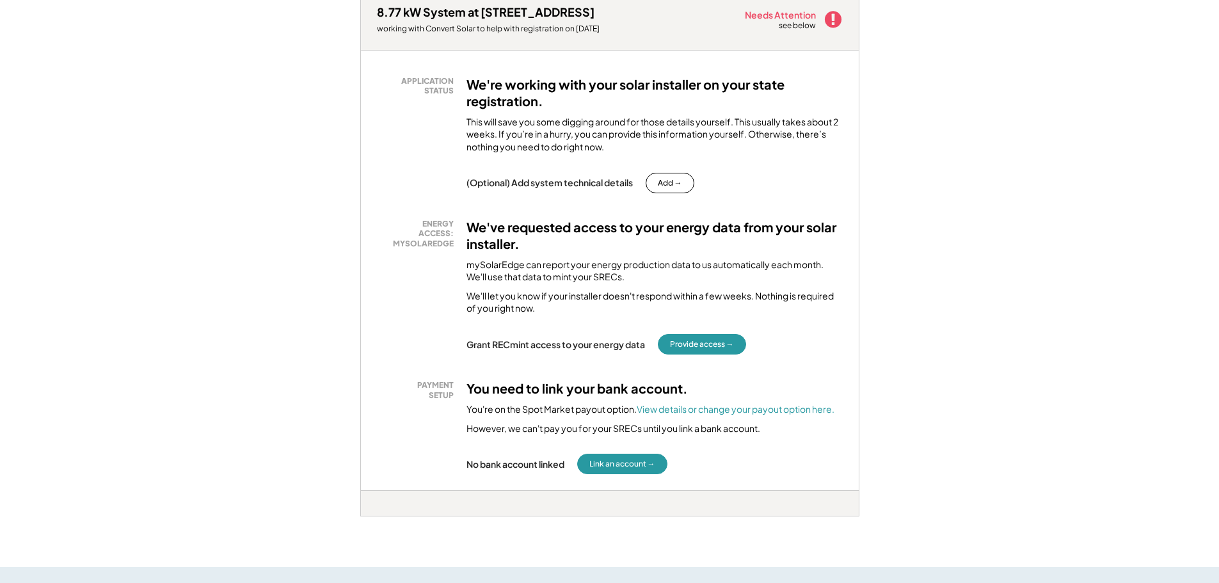
scroll to position [207, 0]
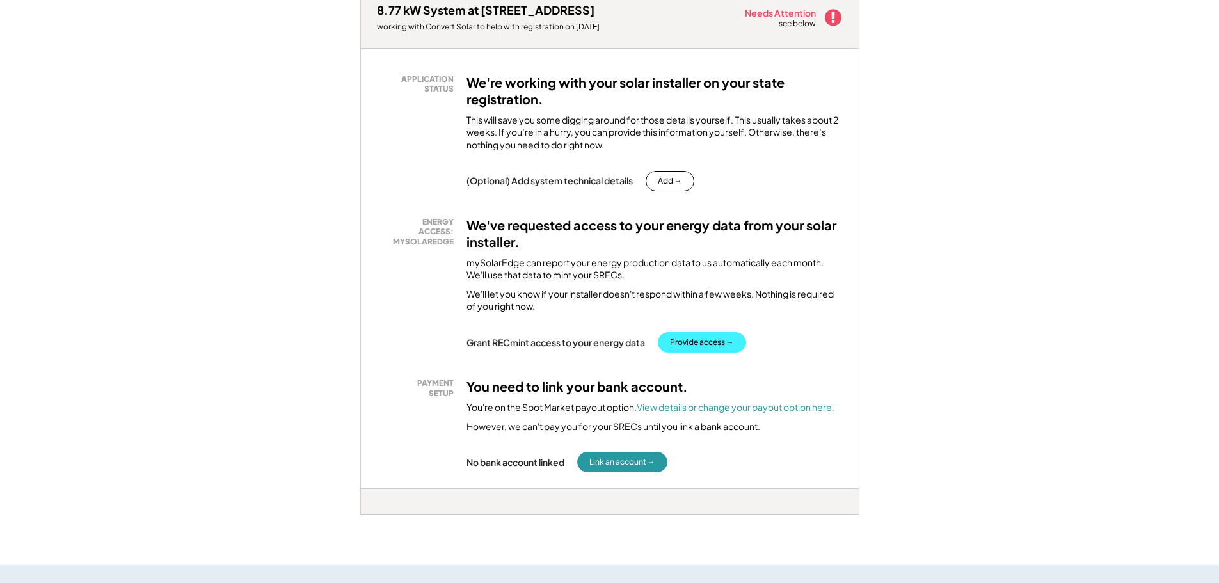
click at [712, 346] on button "Provide access →" at bounding box center [702, 342] width 88 height 20
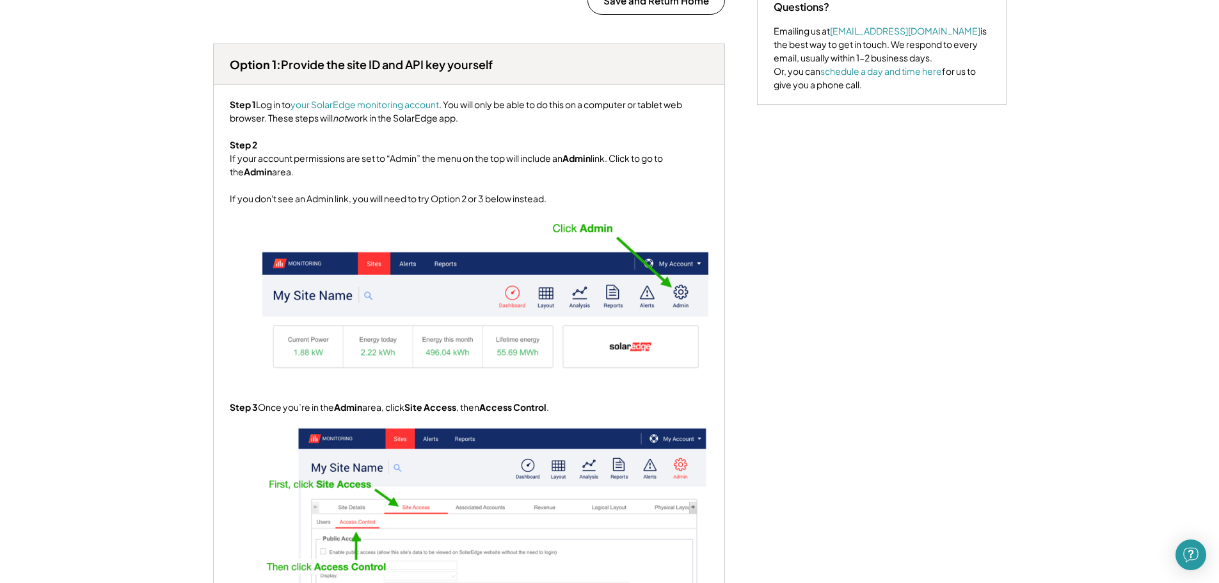
scroll to position [542, 0]
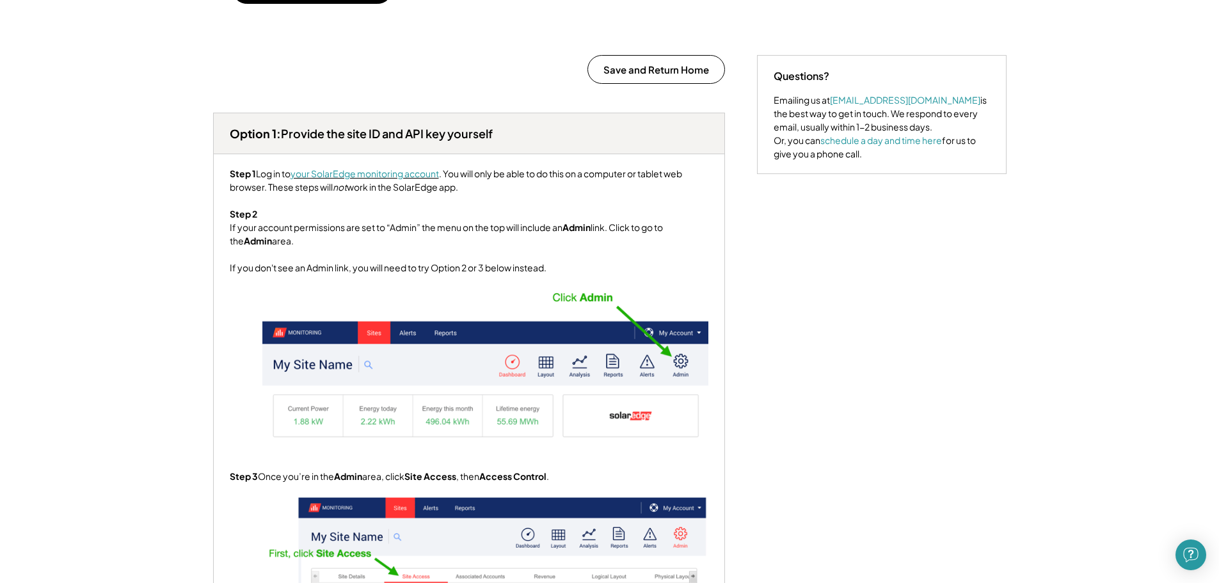
click at [357, 179] on font "your SolarEdge monitoring account" at bounding box center [364, 174] width 148 height 12
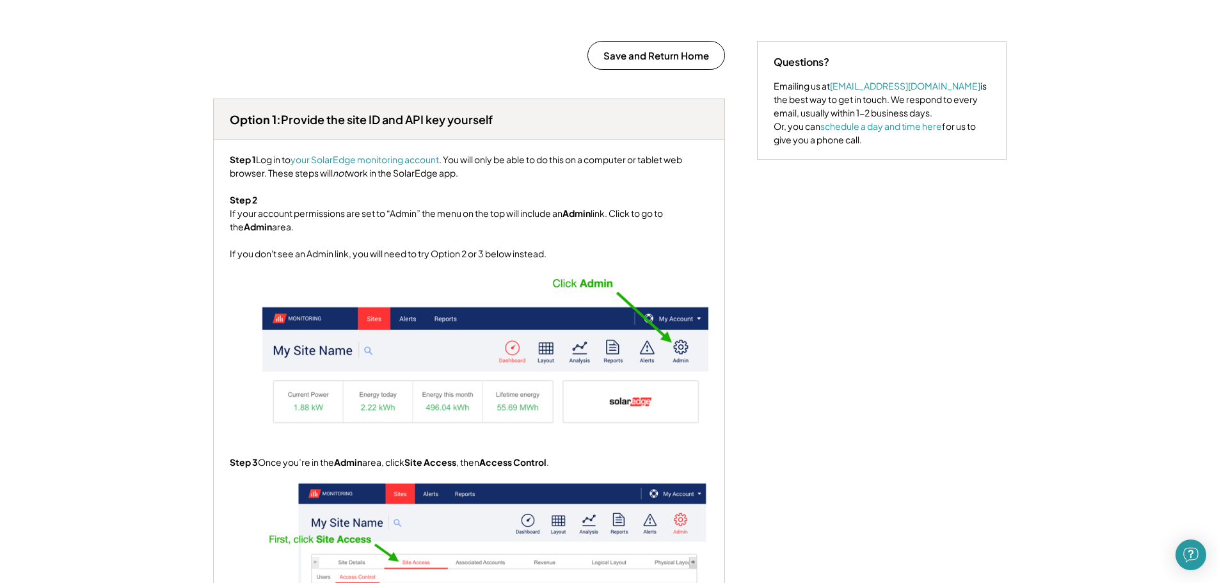
scroll to position [555, 0]
click at [340, 166] on font "your SolarEdge monitoring account" at bounding box center [364, 160] width 148 height 12
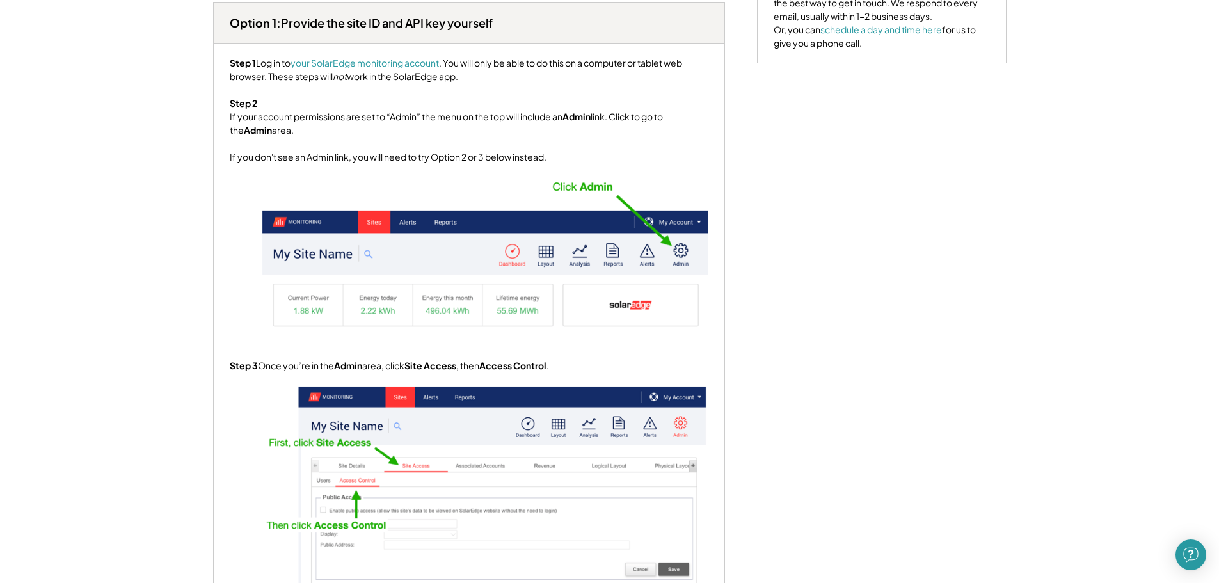
scroll to position [652, 0]
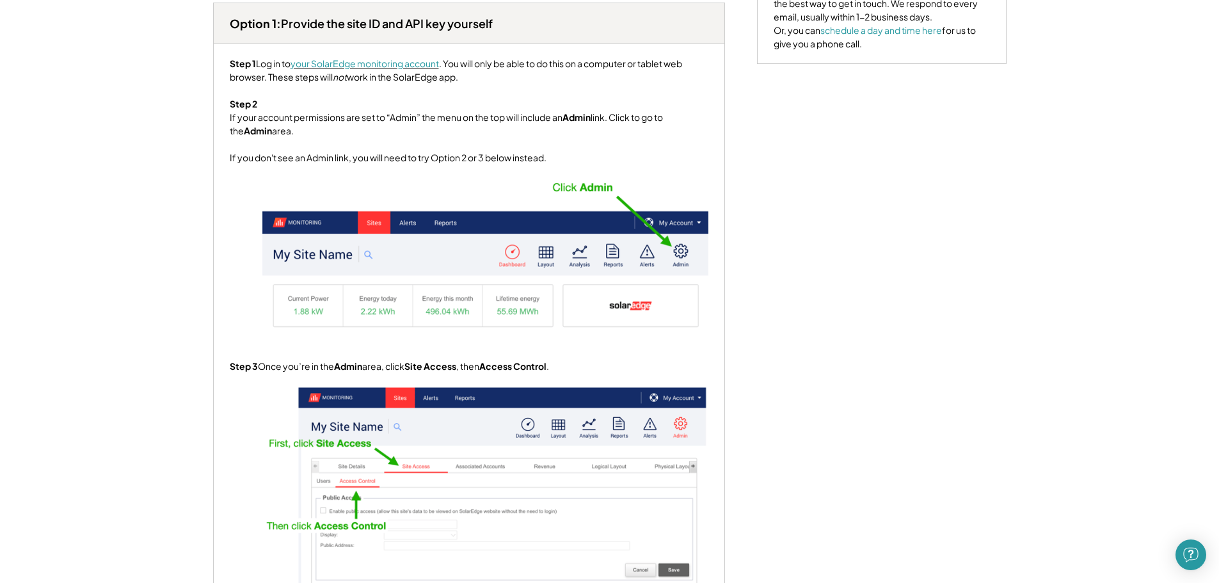
click at [344, 69] on font "your SolarEdge monitoring account" at bounding box center [364, 64] width 148 height 12
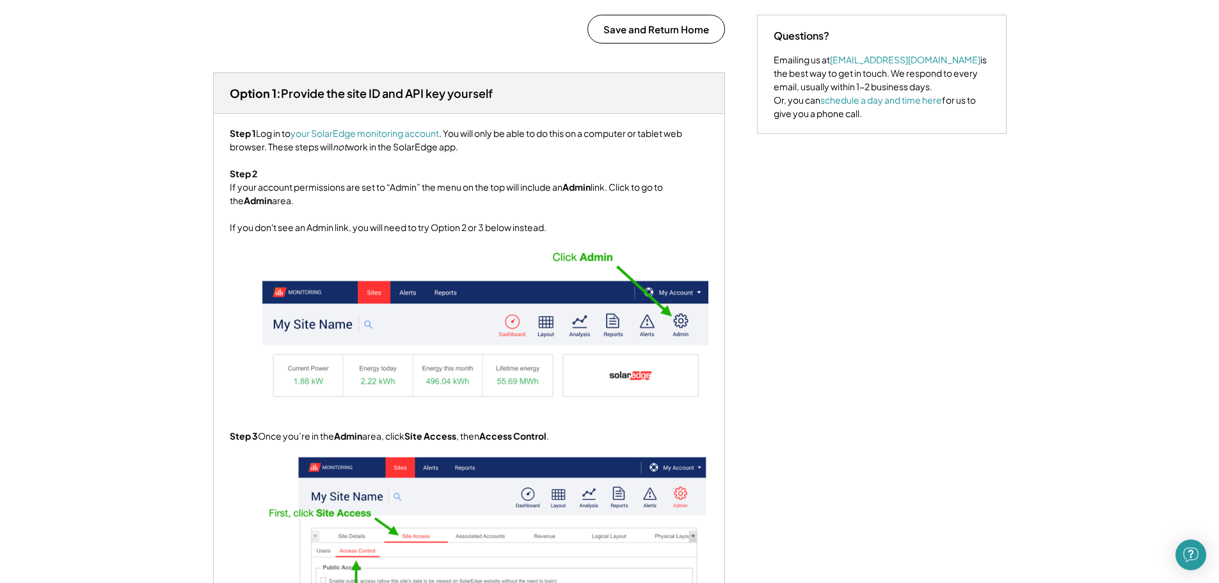
scroll to position [543, 0]
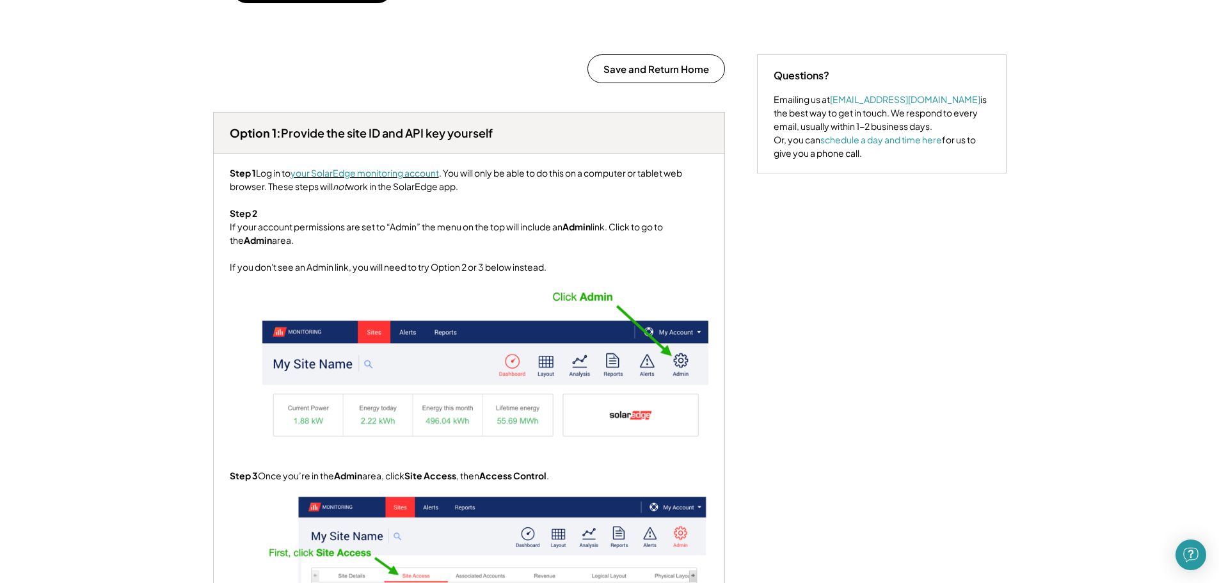
click at [384, 179] on font "your SolarEdge monitoring account" at bounding box center [364, 173] width 148 height 12
